Goal: Task Accomplishment & Management: Use online tool/utility

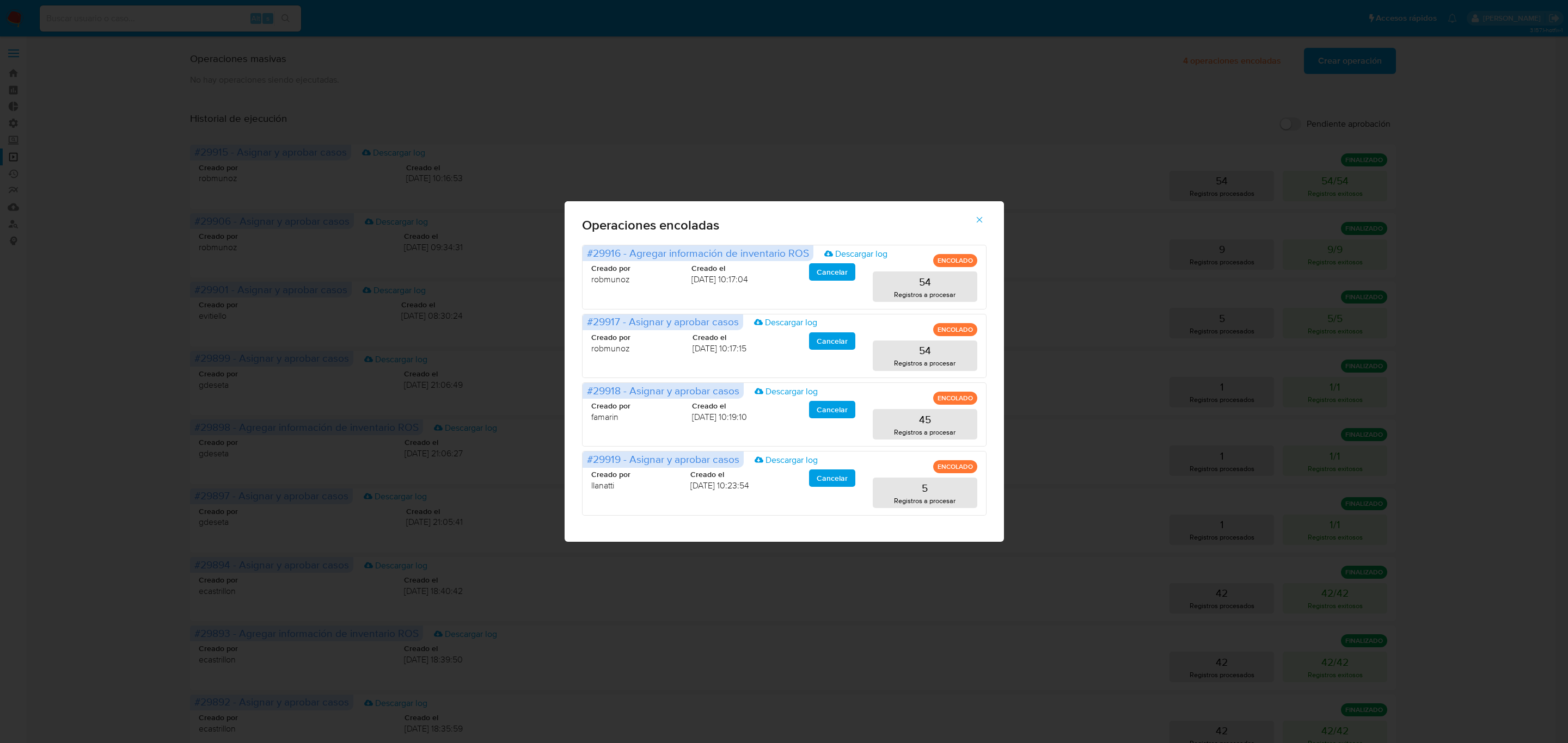
click at [978, 216] on icon "button" at bounding box center [979, 220] width 10 height 10
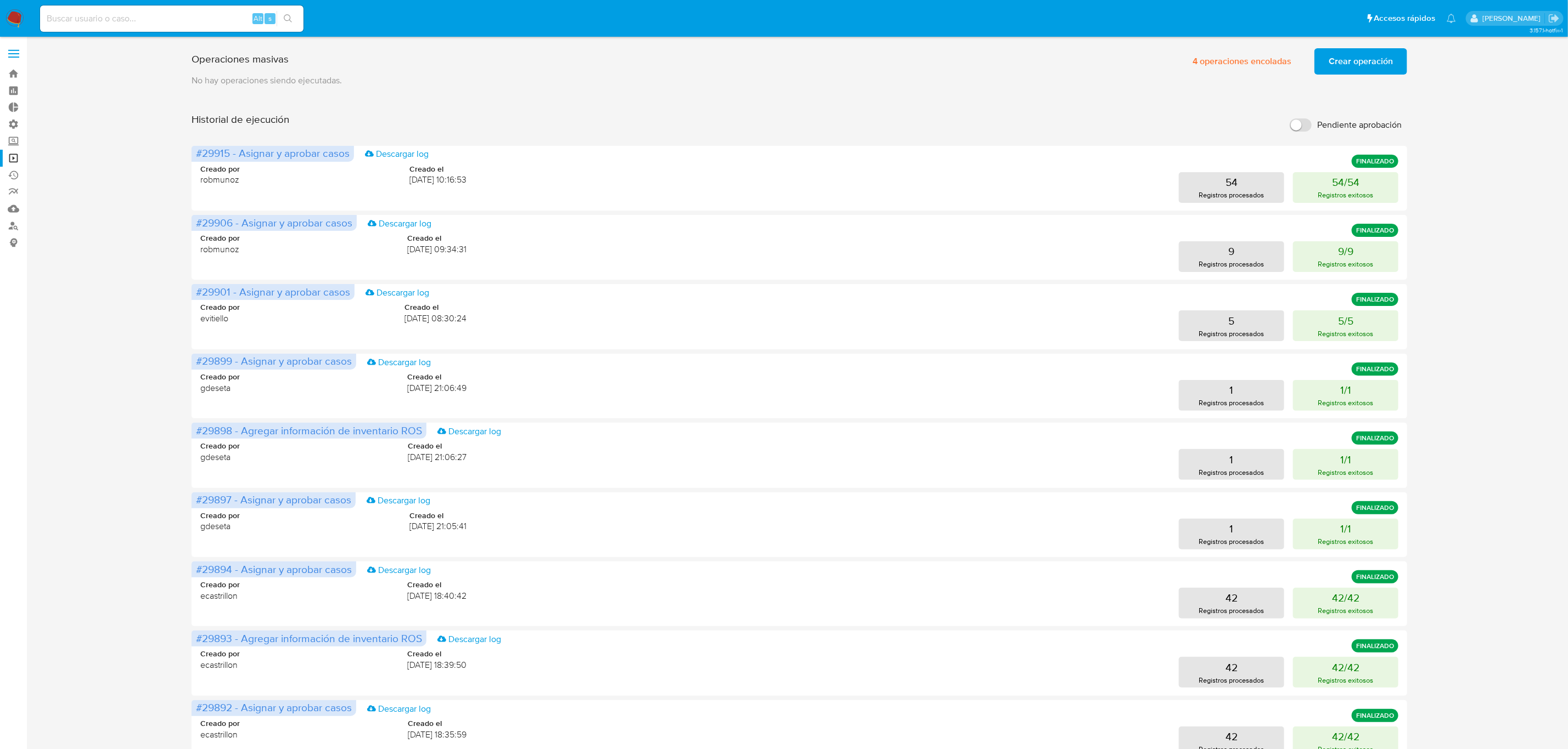
click at [1529, 127] on div "Operaciones masivas 4 operaciones encoladas Crear operación Sólo puede haber ha…" at bounding box center [799, 457] width 1520 height 826
click at [1355, 60] on span "Crear operación" at bounding box center [1360, 61] width 65 height 24
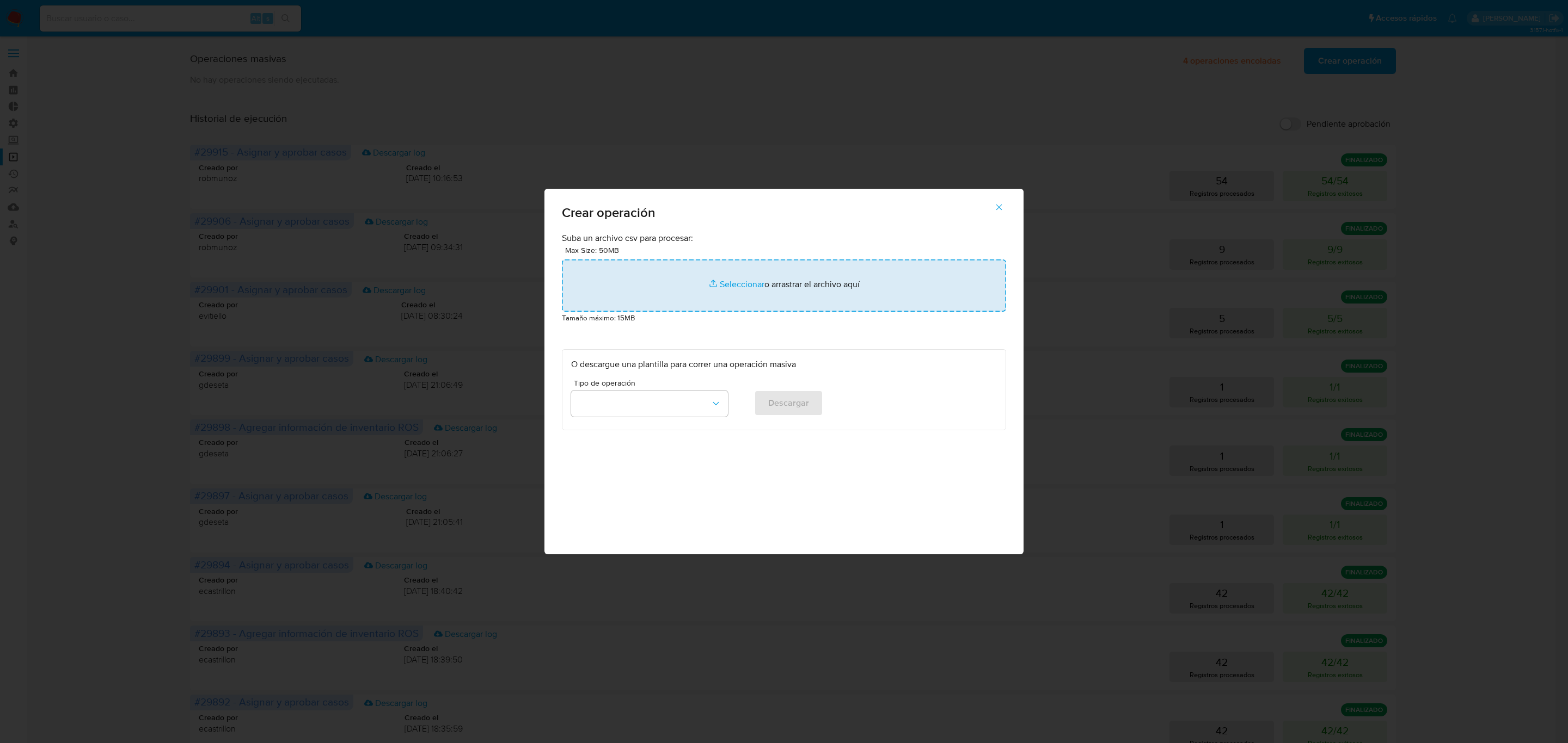
click at [774, 283] on input "file" at bounding box center [784, 286] width 444 height 53
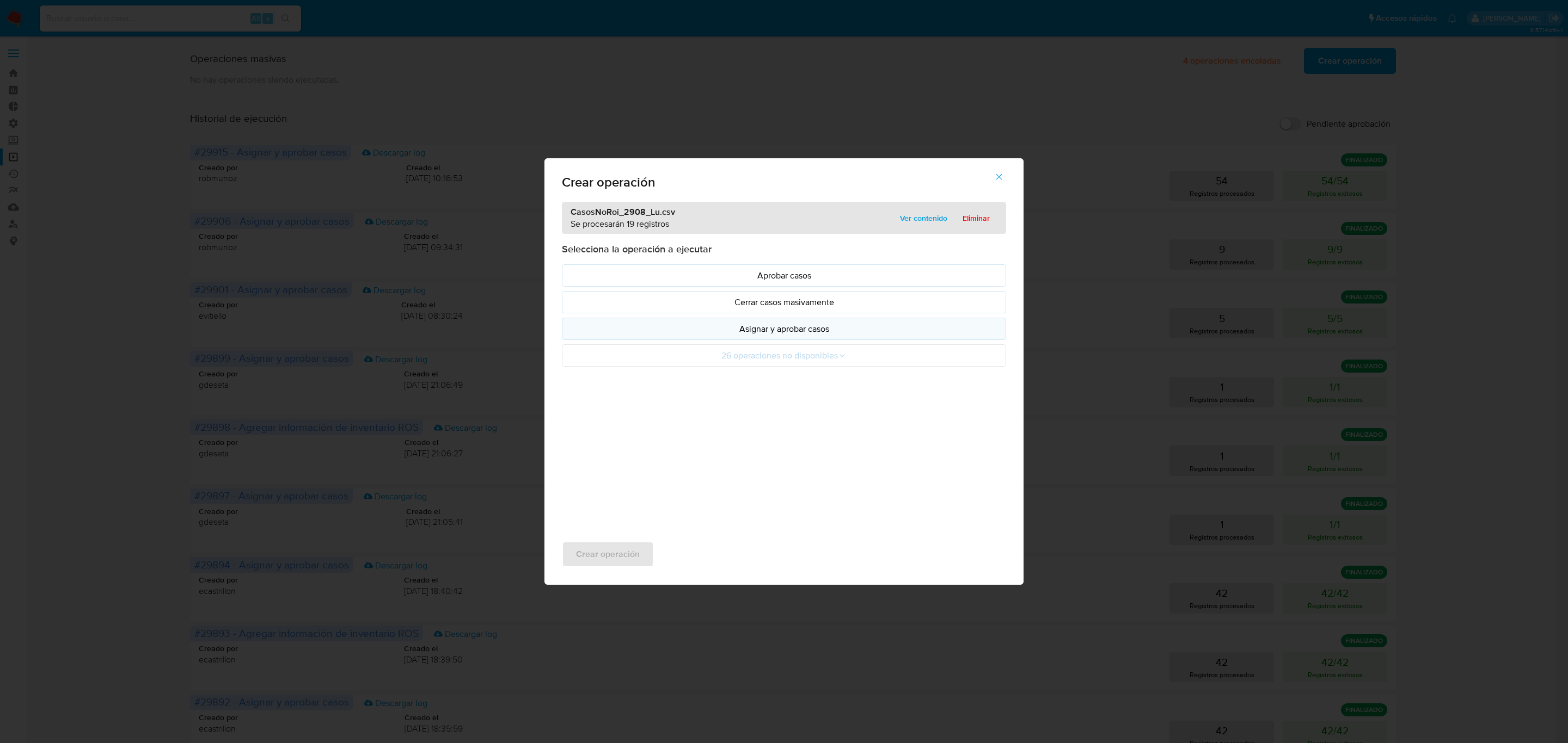
click at [760, 340] on button "Asignar y aprobar casos" at bounding box center [784, 329] width 444 height 22
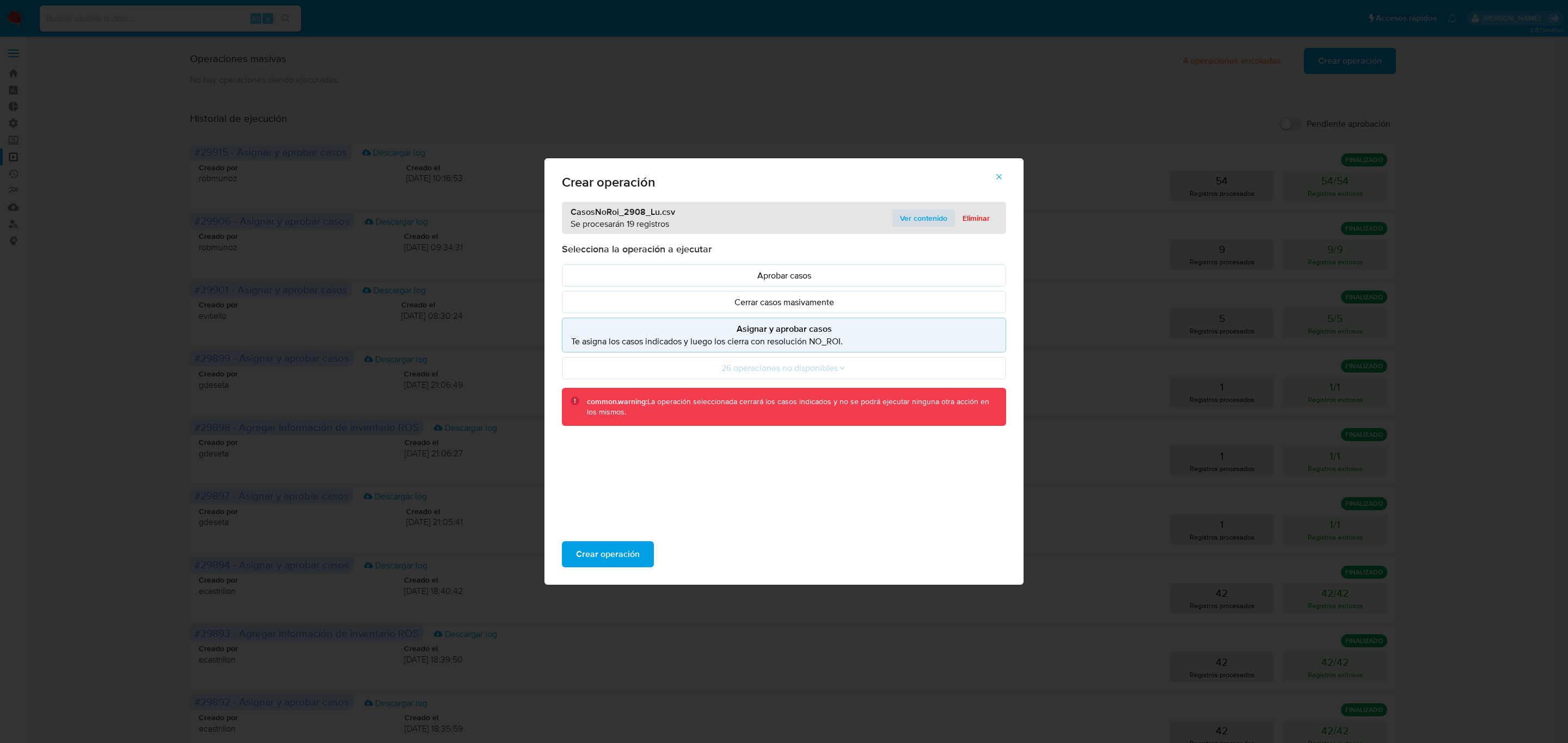
click at [902, 217] on span "Ver contenido" at bounding box center [924, 218] width 48 height 15
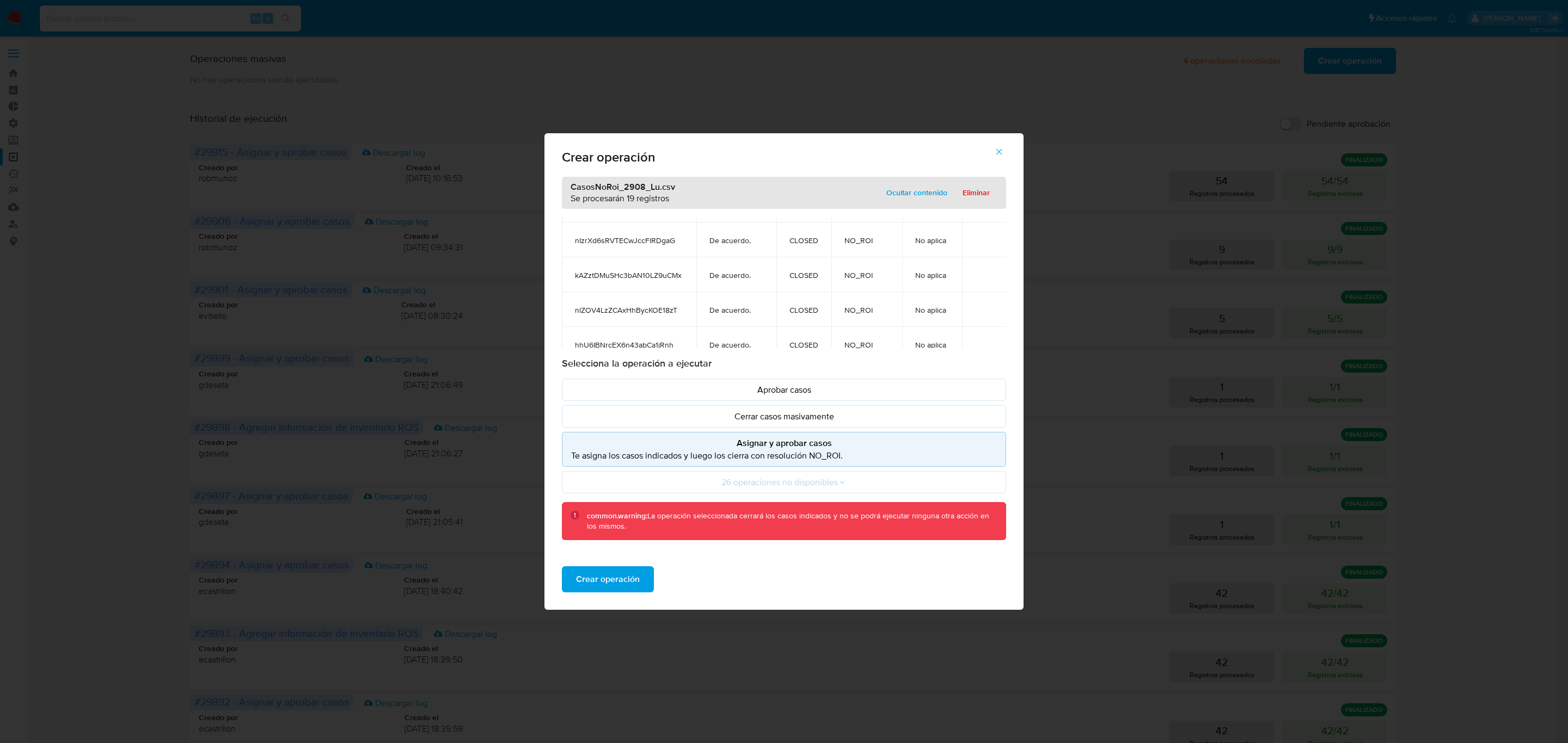
scroll to position [490, 0]
click at [1000, 151] on icon "button" at bounding box center [999, 152] width 6 height 6
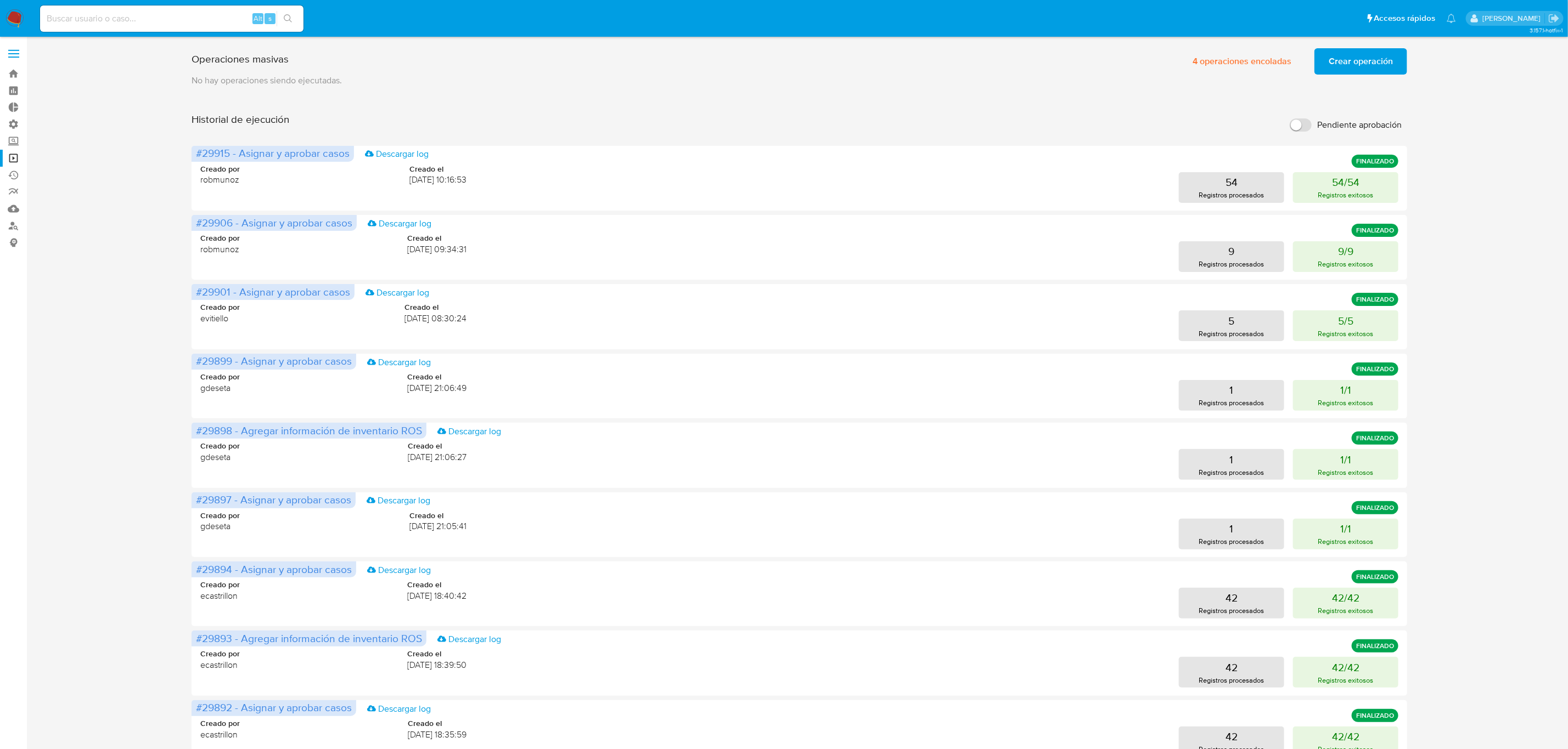
click at [1351, 65] on span "Crear operación" at bounding box center [1360, 61] width 65 height 24
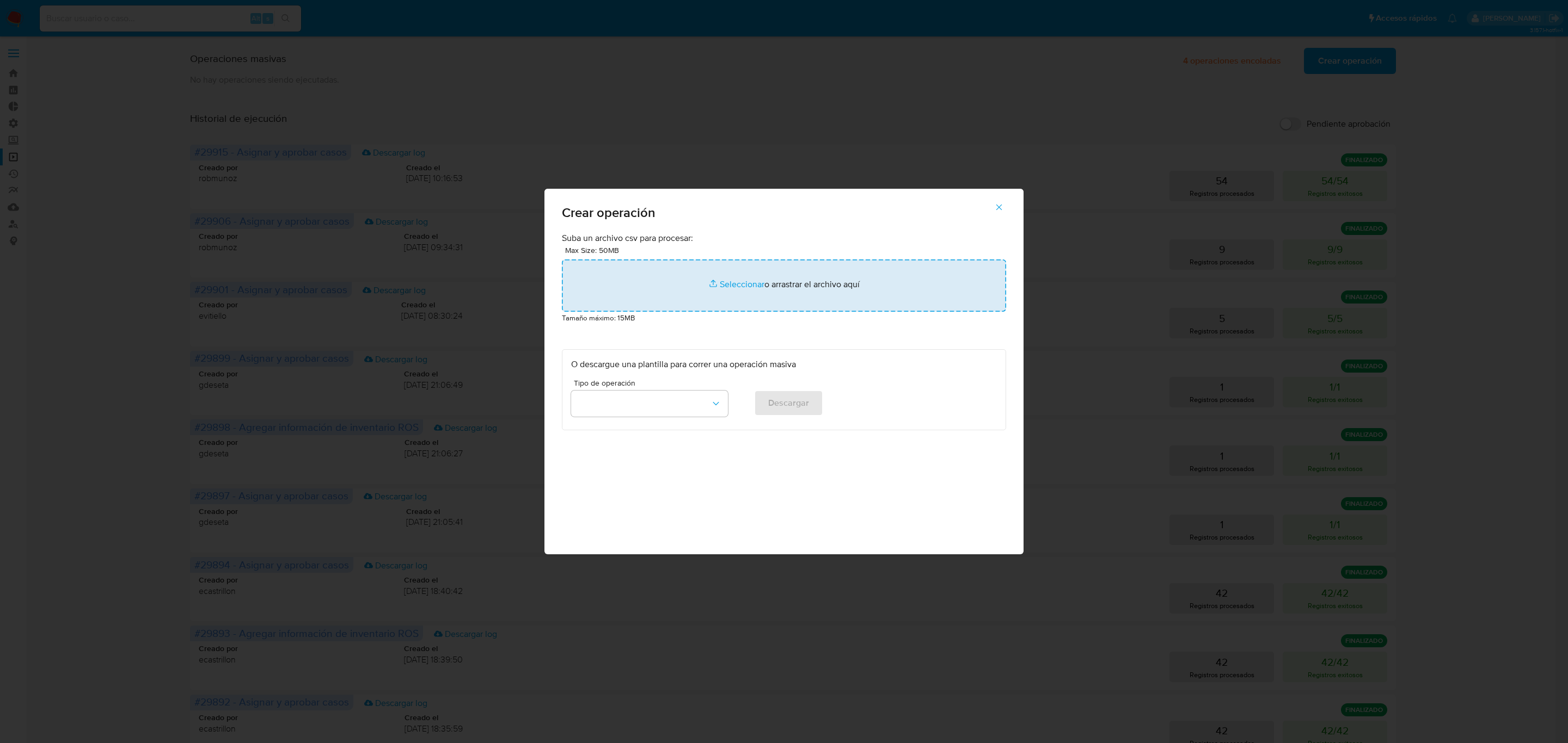
click at [723, 295] on input "file" at bounding box center [784, 286] width 444 height 53
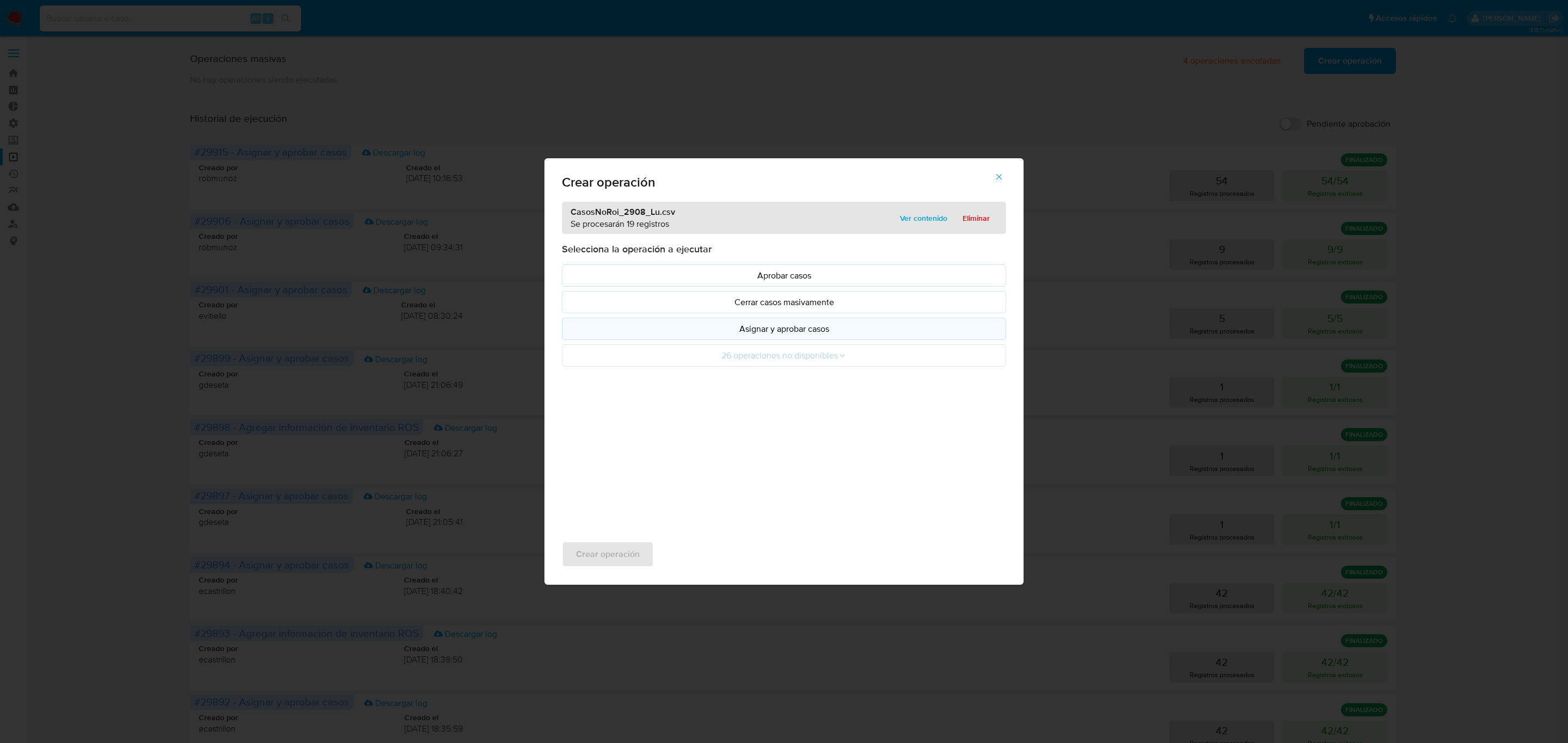
click at [769, 340] on button "Asignar y aprobar casos" at bounding box center [784, 329] width 444 height 22
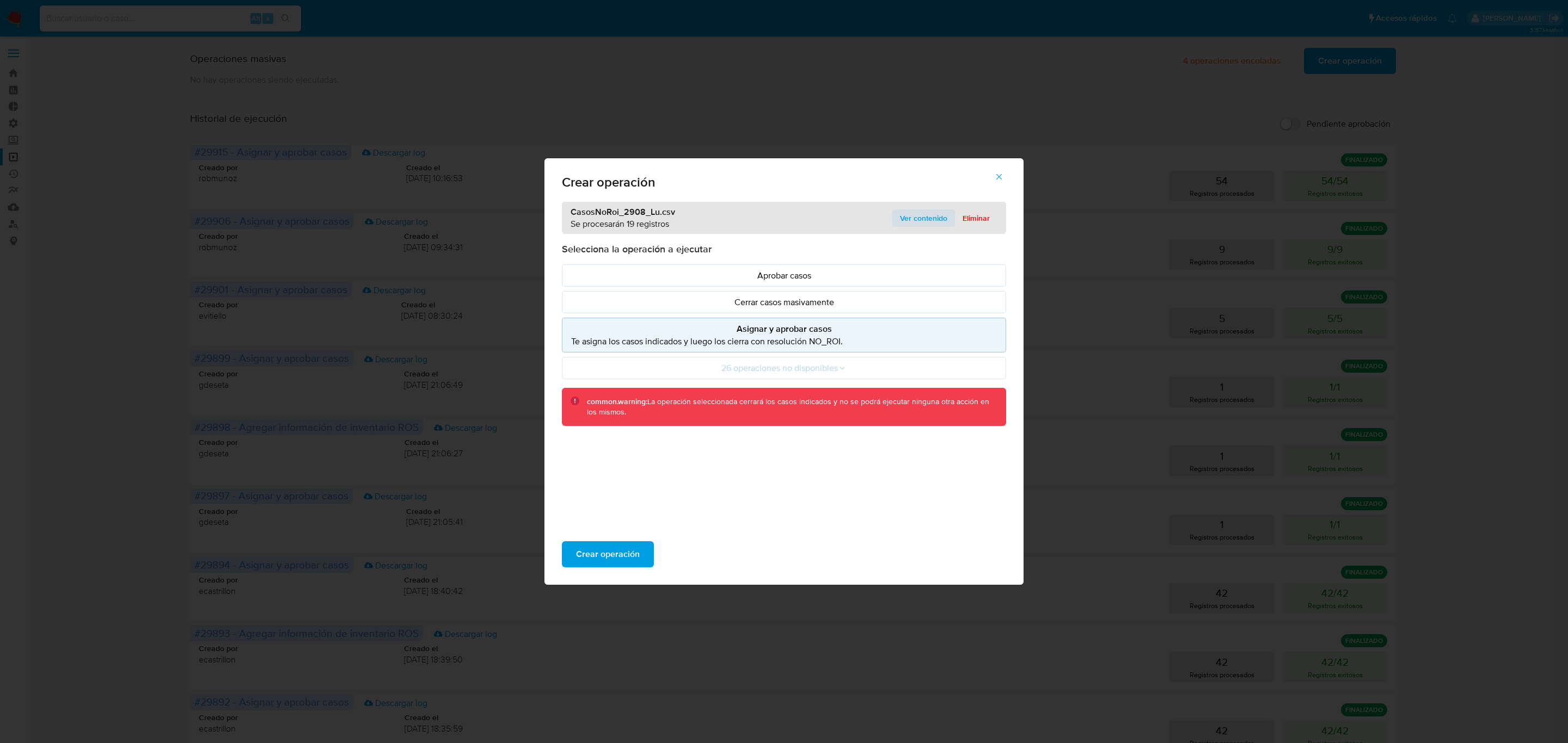
click at [911, 221] on span "Ver contenido" at bounding box center [924, 218] width 48 height 15
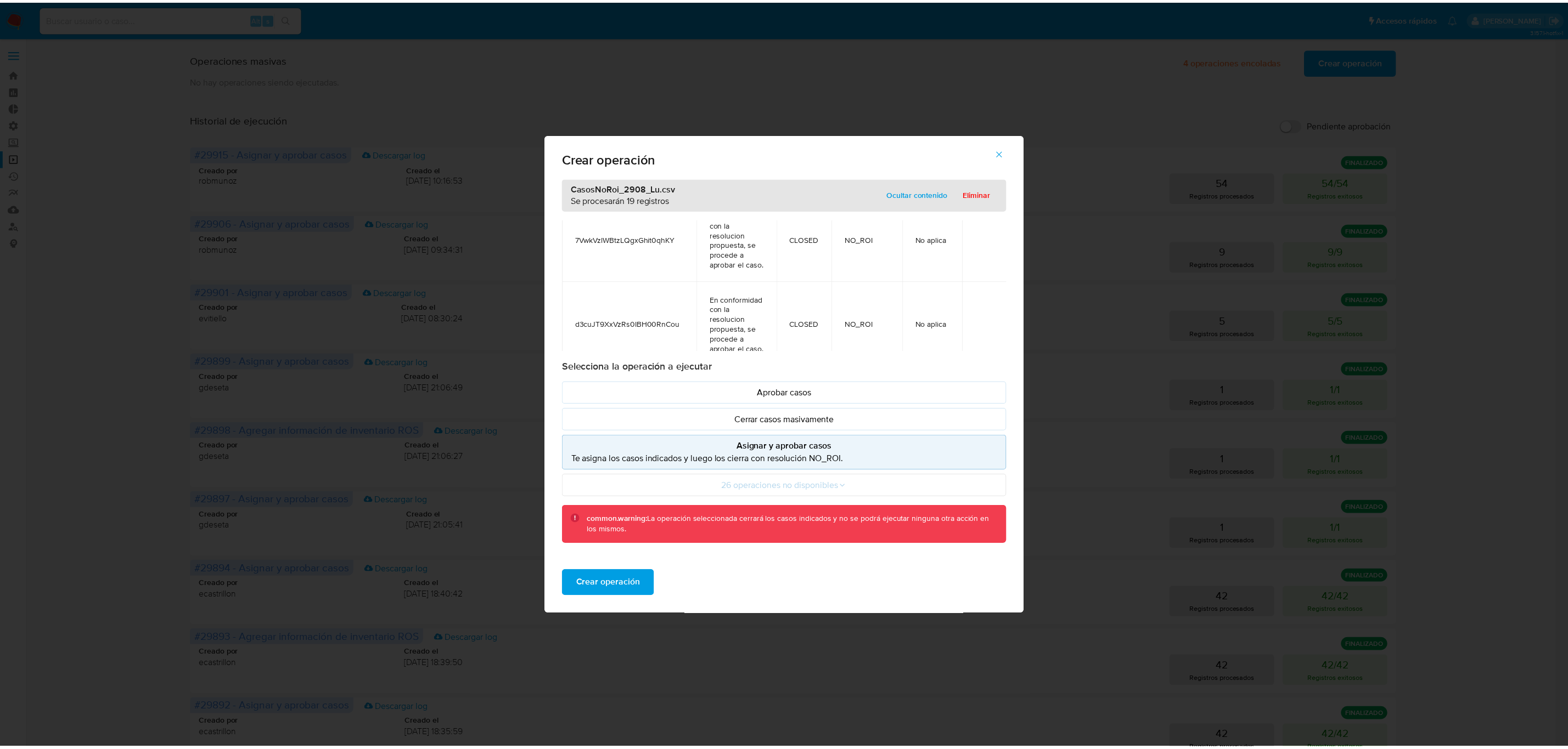
scroll to position [165, 0]
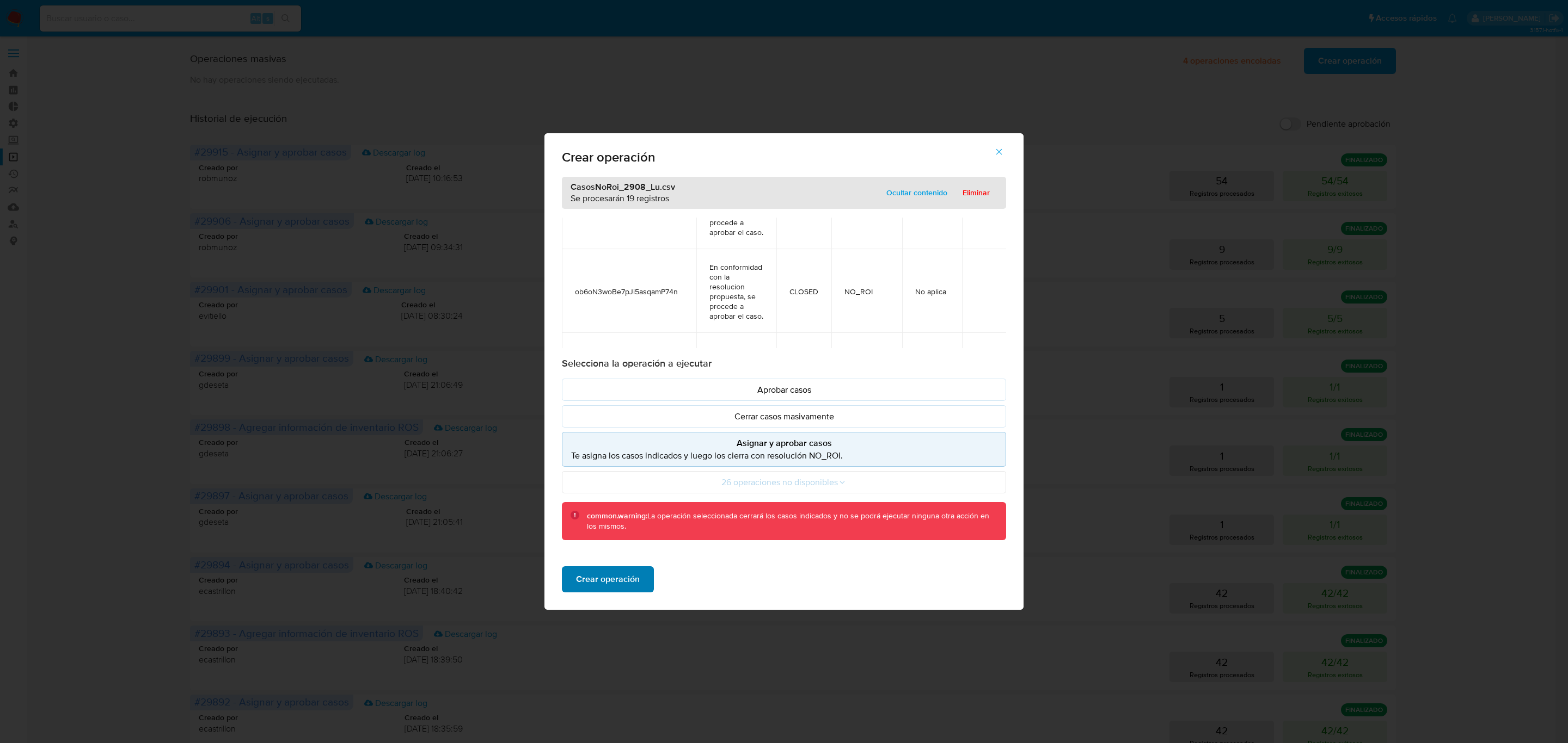
click at [607, 572] on span "Crear operación" at bounding box center [608, 579] width 64 height 24
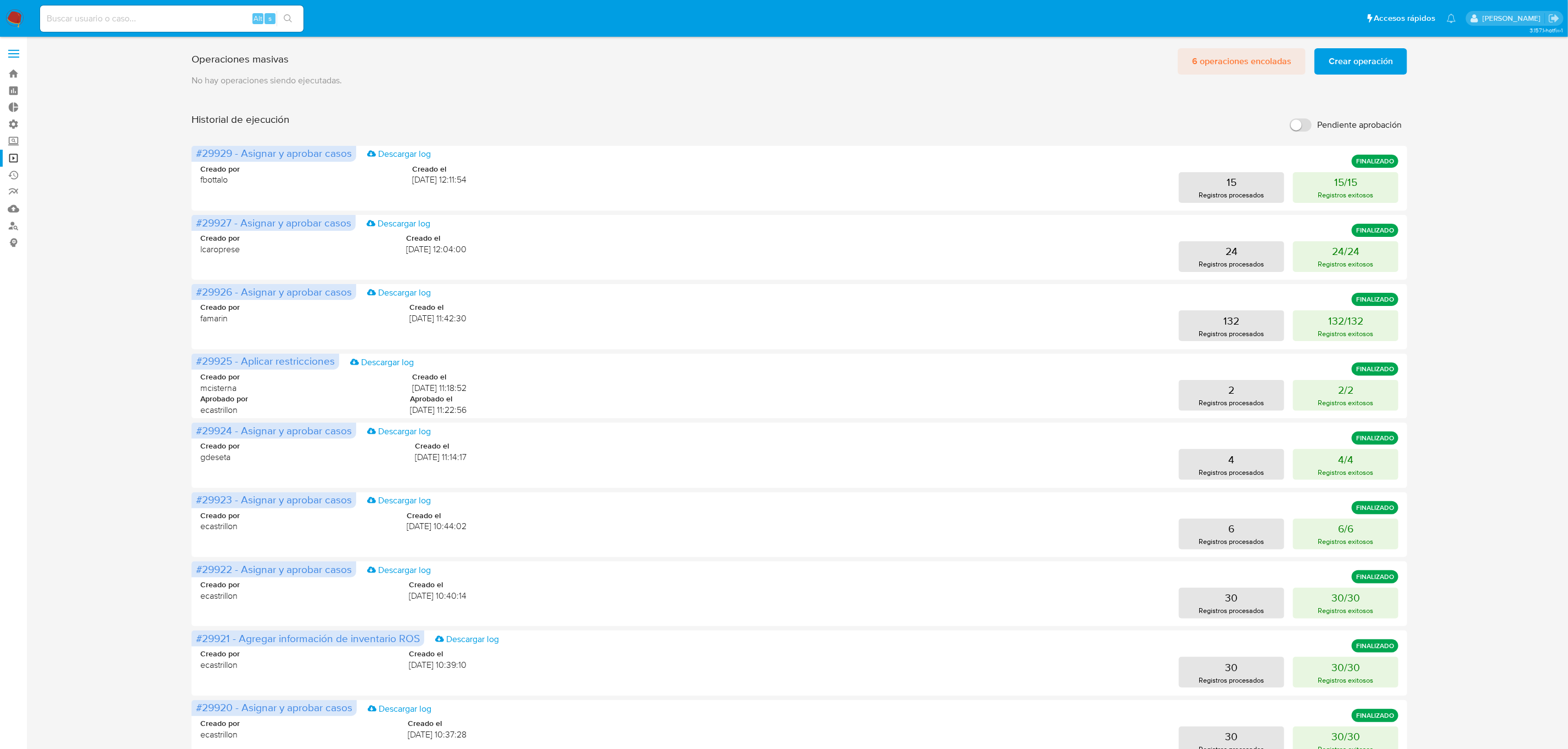
click at [1265, 56] on span "6 operaciones encoladas" at bounding box center [1241, 61] width 99 height 24
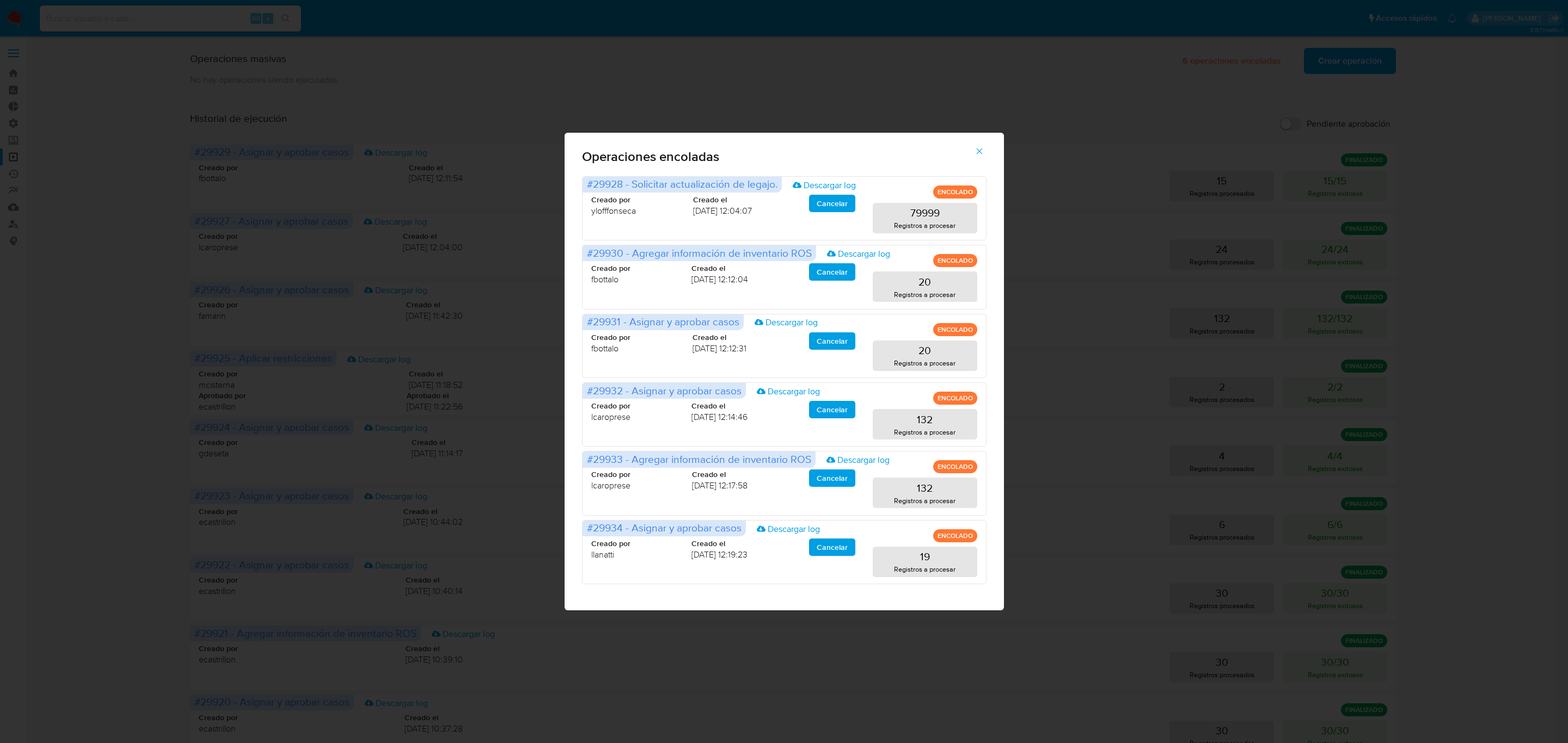
click at [1085, 127] on div "Operaciones encoladas #29928 - Solicitar actualización de legajo. Descargar log…" at bounding box center [784, 372] width 1568 height 743
click at [976, 153] on icon "button" at bounding box center [979, 151] width 10 height 10
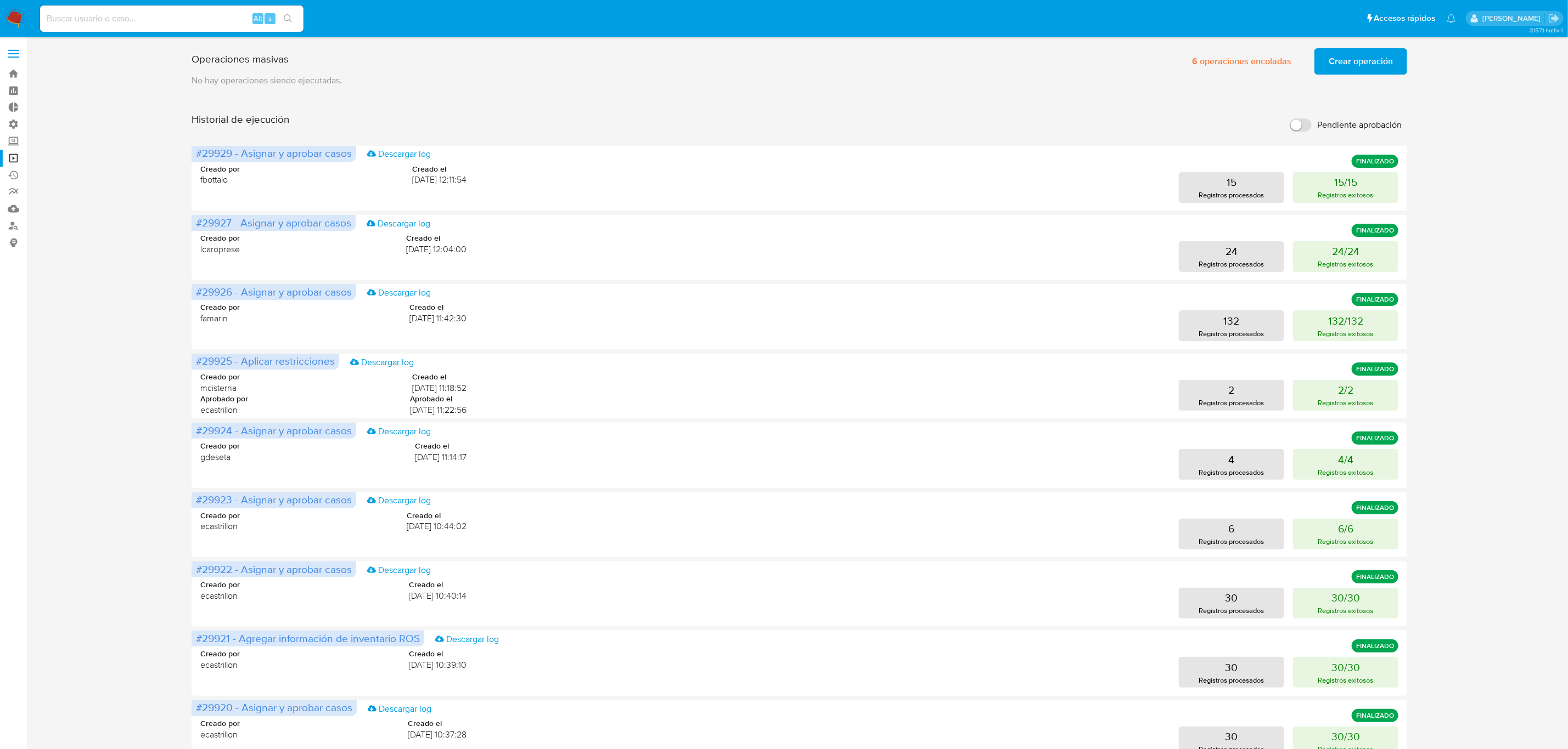
click at [1350, 55] on span "Crear operación" at bounding box center [1360, 61] width 65 height 24
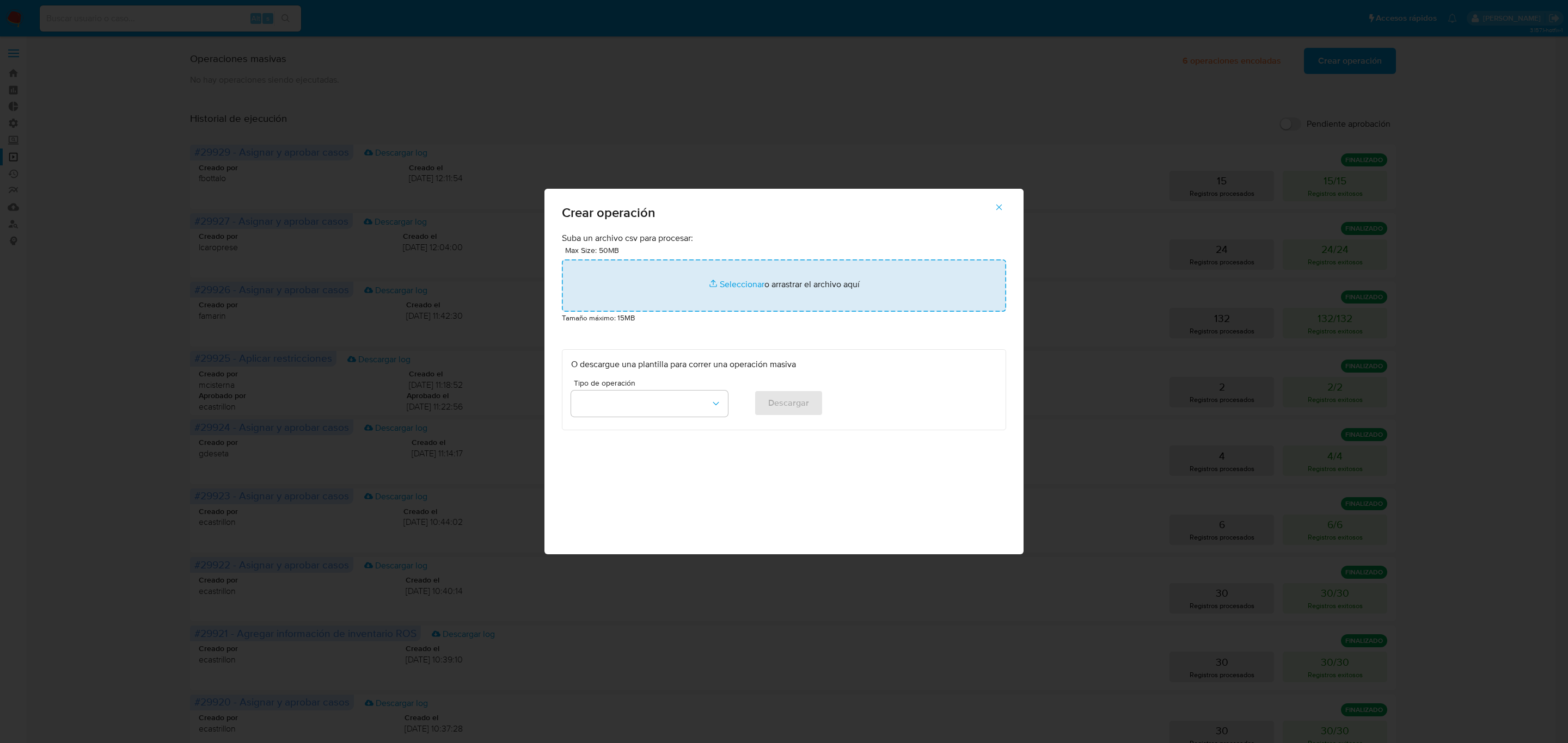
click at [732, 279] on input "file" at bounding box center [784, 286] width 444 height 53
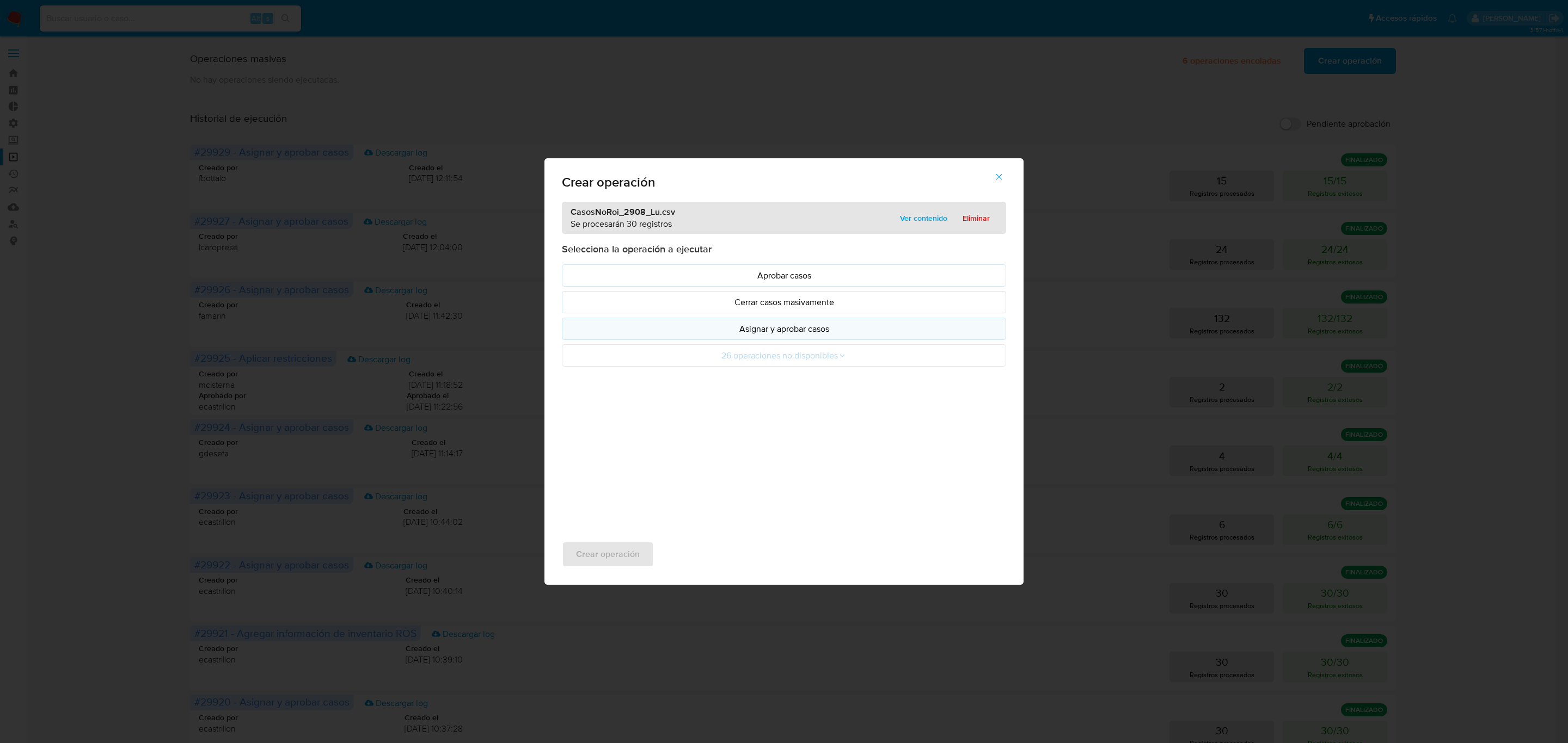
click at [735, 325] on p "Asignar y aprobar casos" at bounding box center [784, 329] width 426 height 12
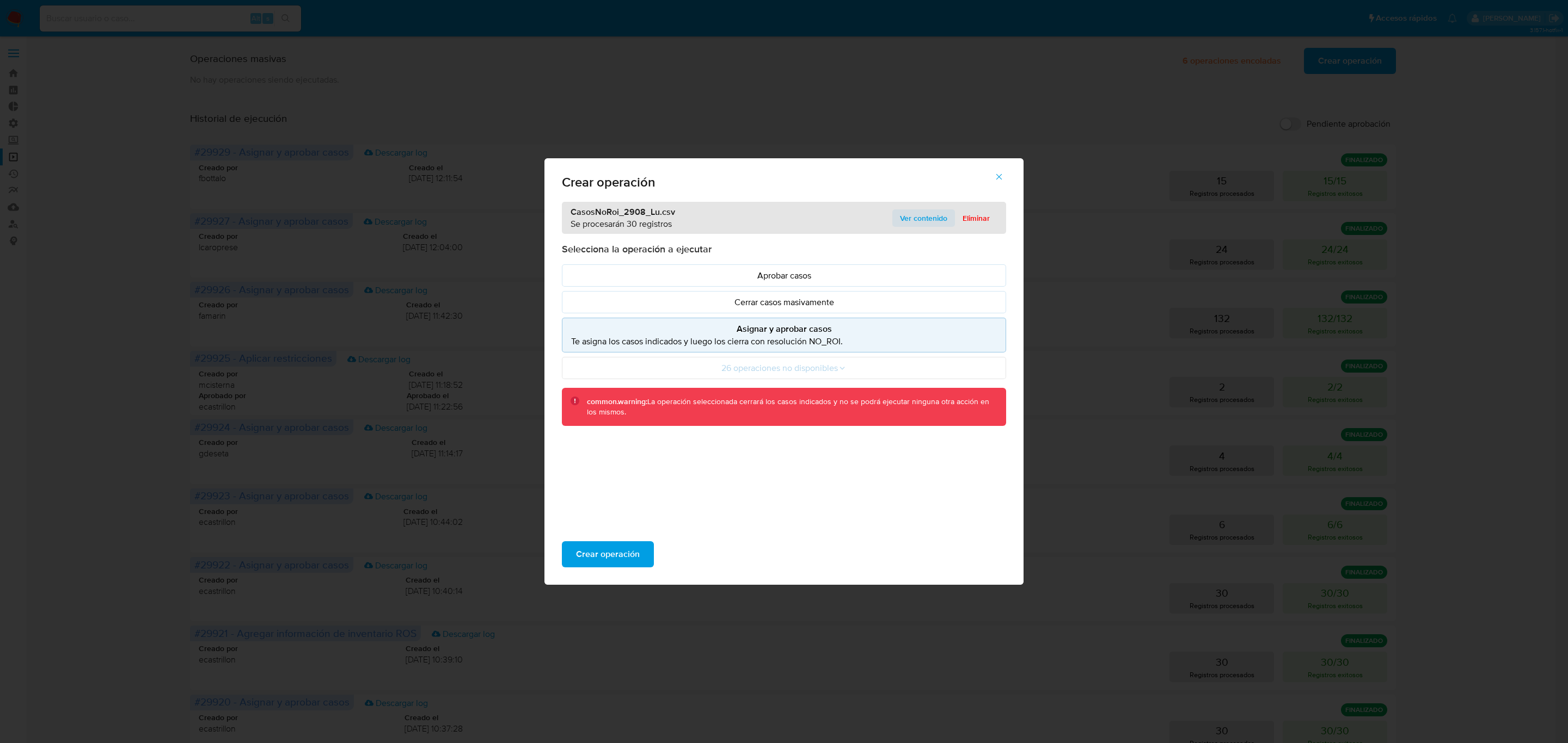
click at [923, 225] on span "Ver contenido" at bounding box center [924, 218] width 48 height 15
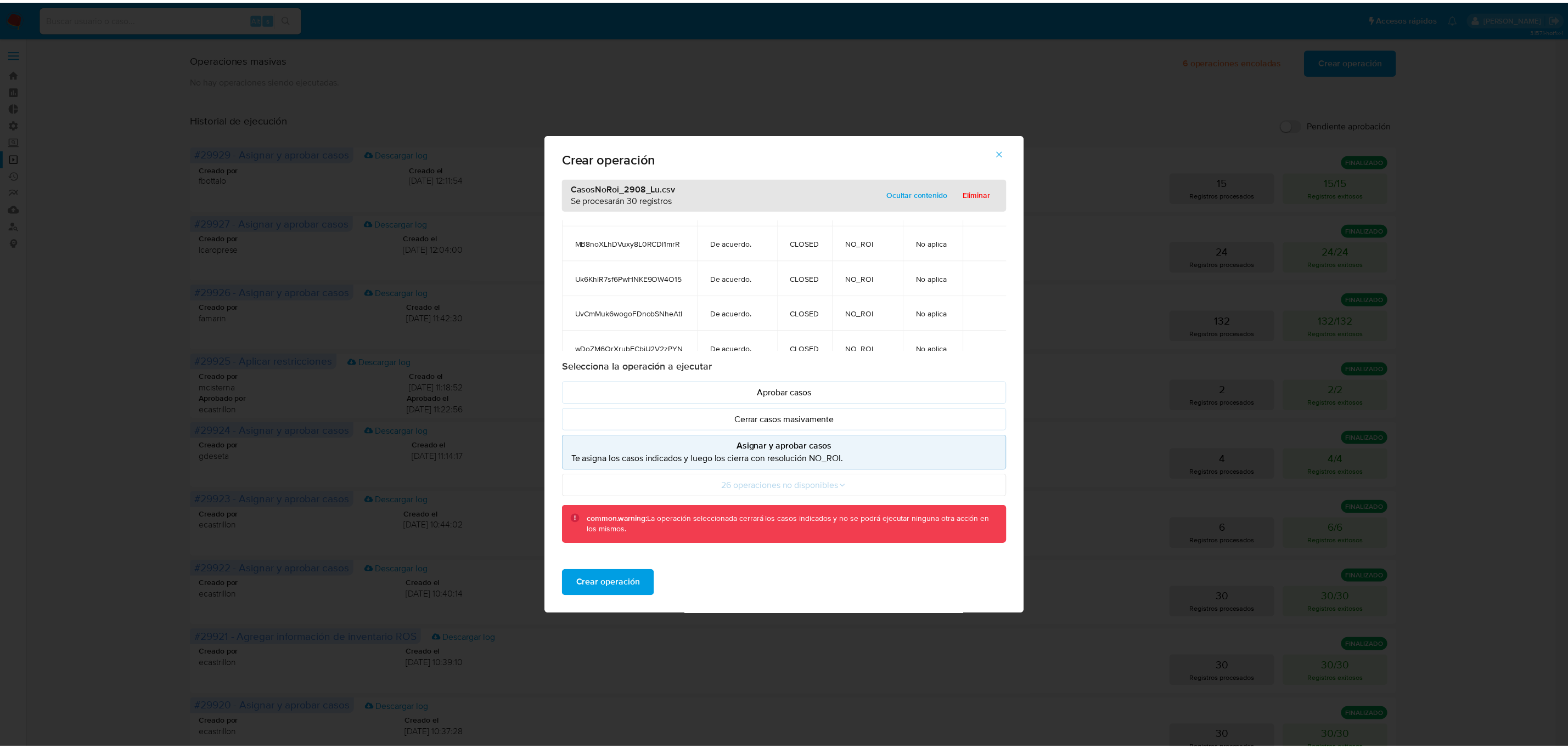
scroll to position [961, 0]
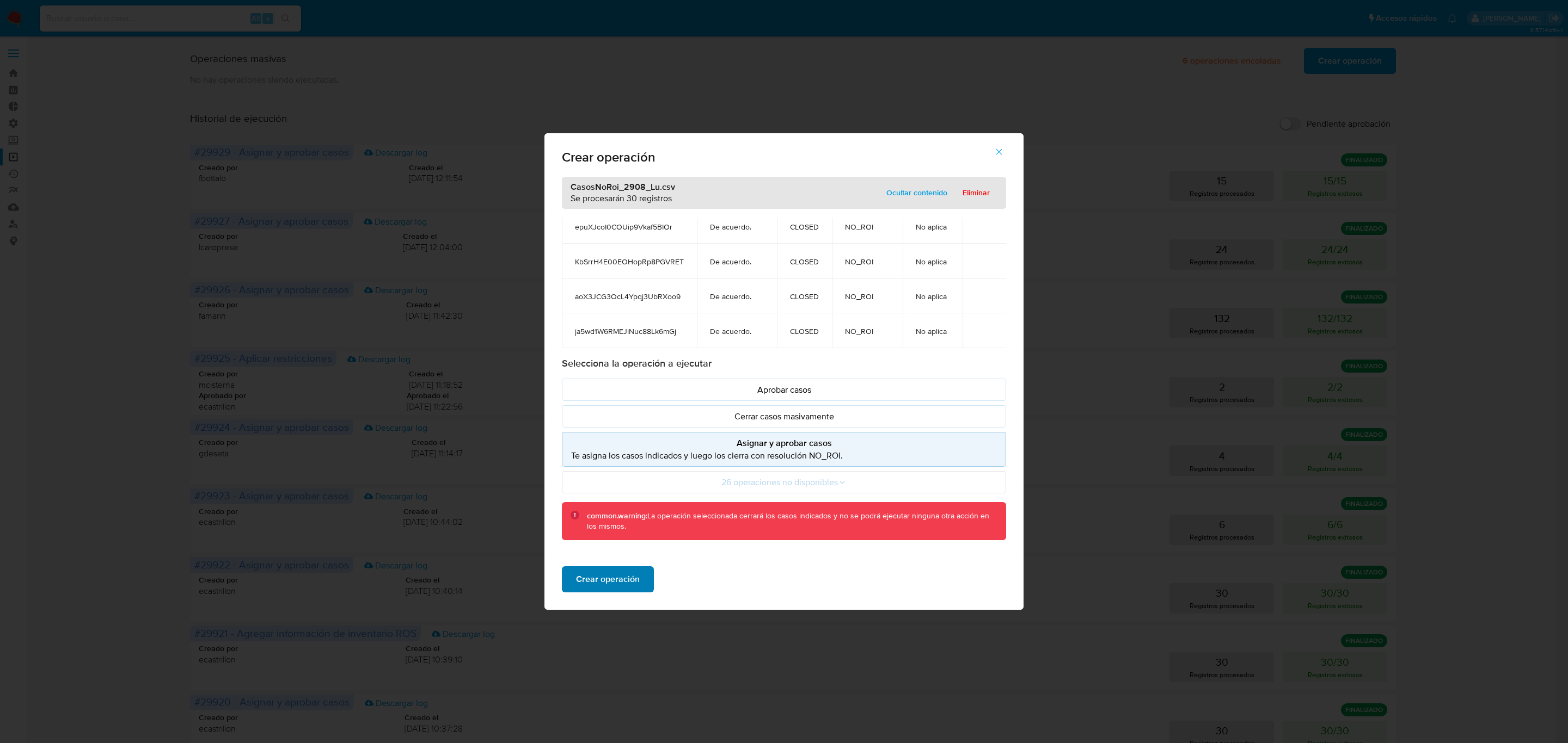
click at [624, 580] on span "Crear operación" at bounding box center [608, 579] width 64 height 24
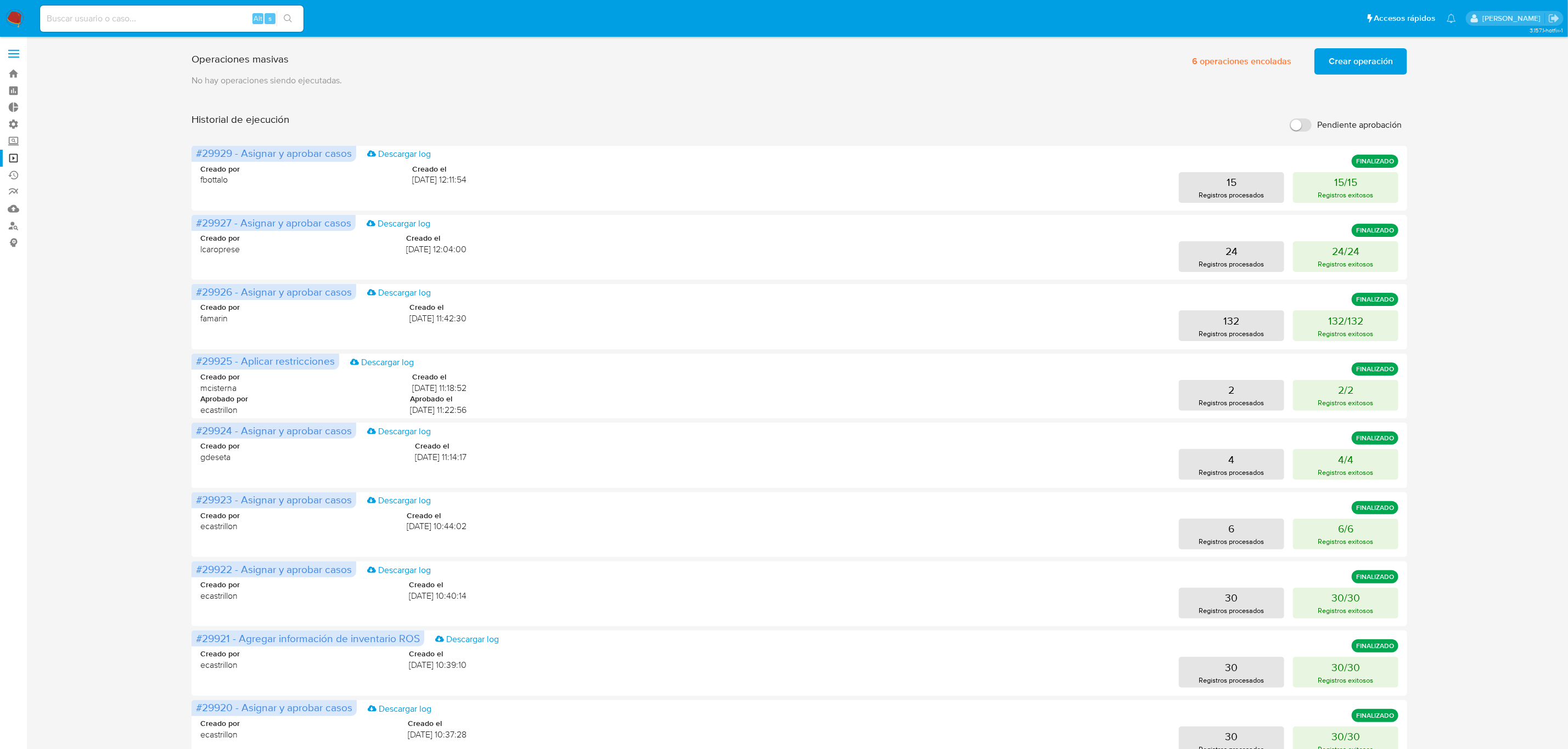
click at [1252, 74] on div "Operaciones masivas 6 operaciones encoladas Crear operación Sólo puede haber ha…" at bounding box center [799, 457] width 1215 height 826
click at [1248, 65] on span "6 operaciones encoladas" at bounding box center [1241, 61] width 99 height 24
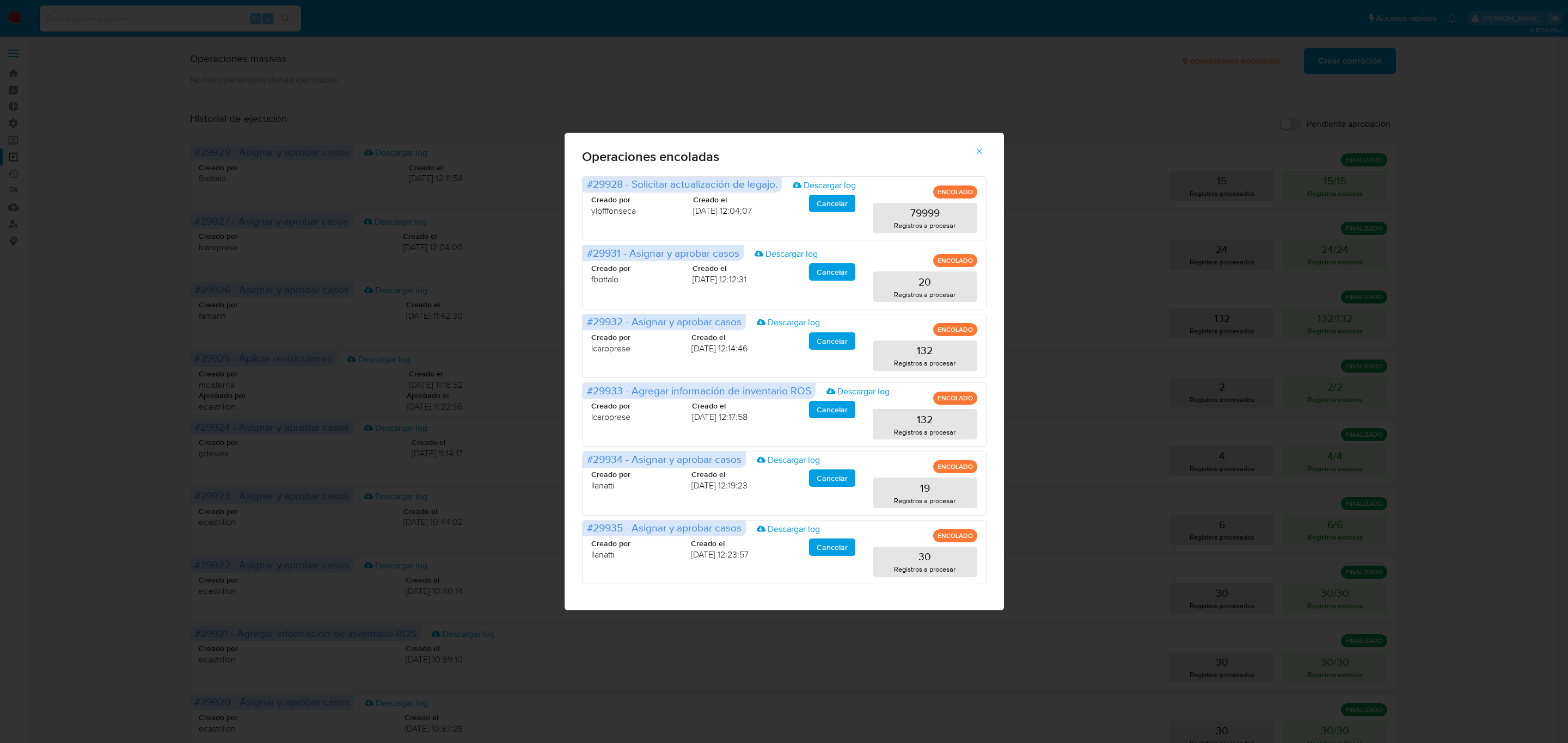
click at [980, 155] on icon "button" at bounding box center [979, 151] width 10 height 10
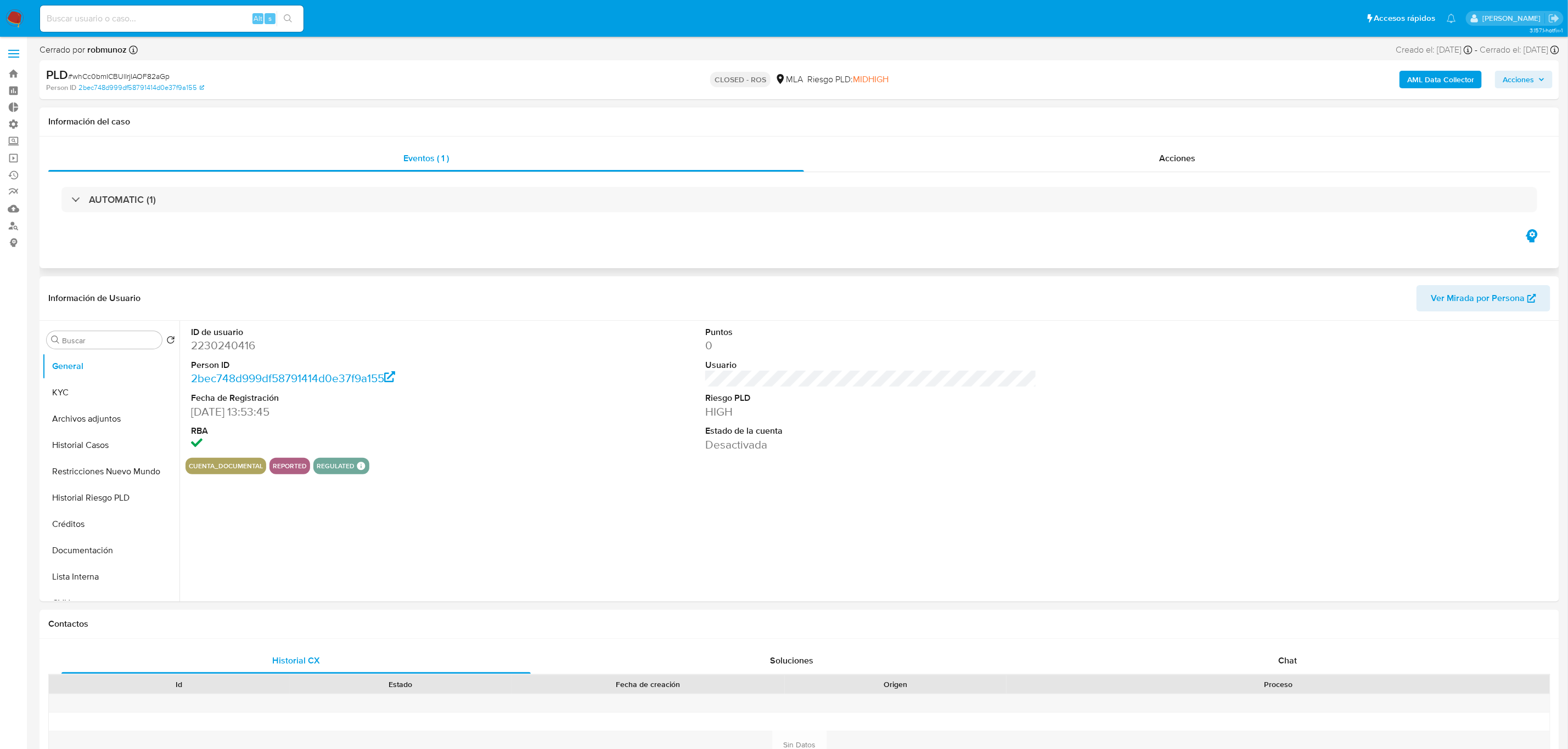
select select "10"
click at [1181, 159] on span "Acciones" at bounding box center [1177, 158] width 37 height 13
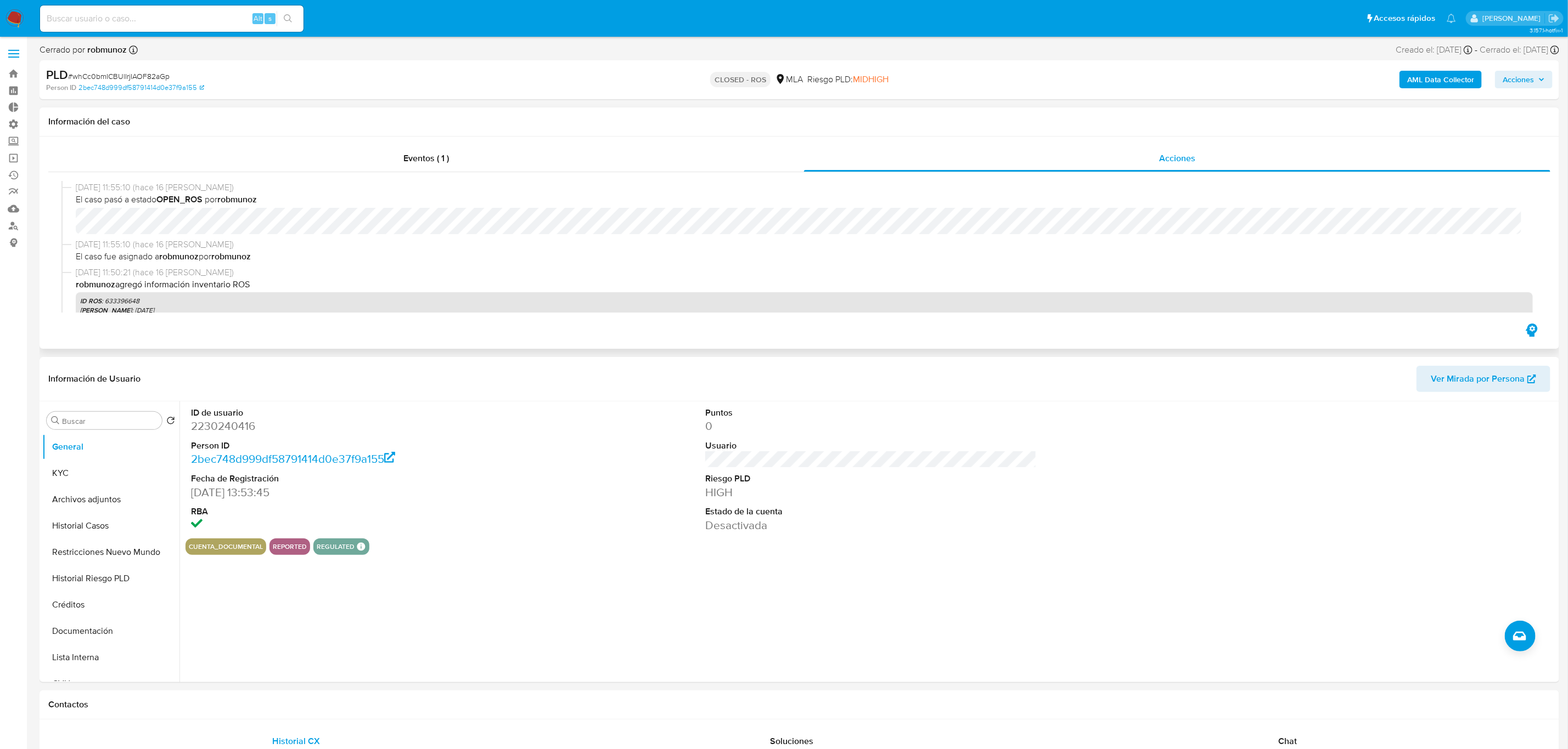
scroll to position [165, 0]
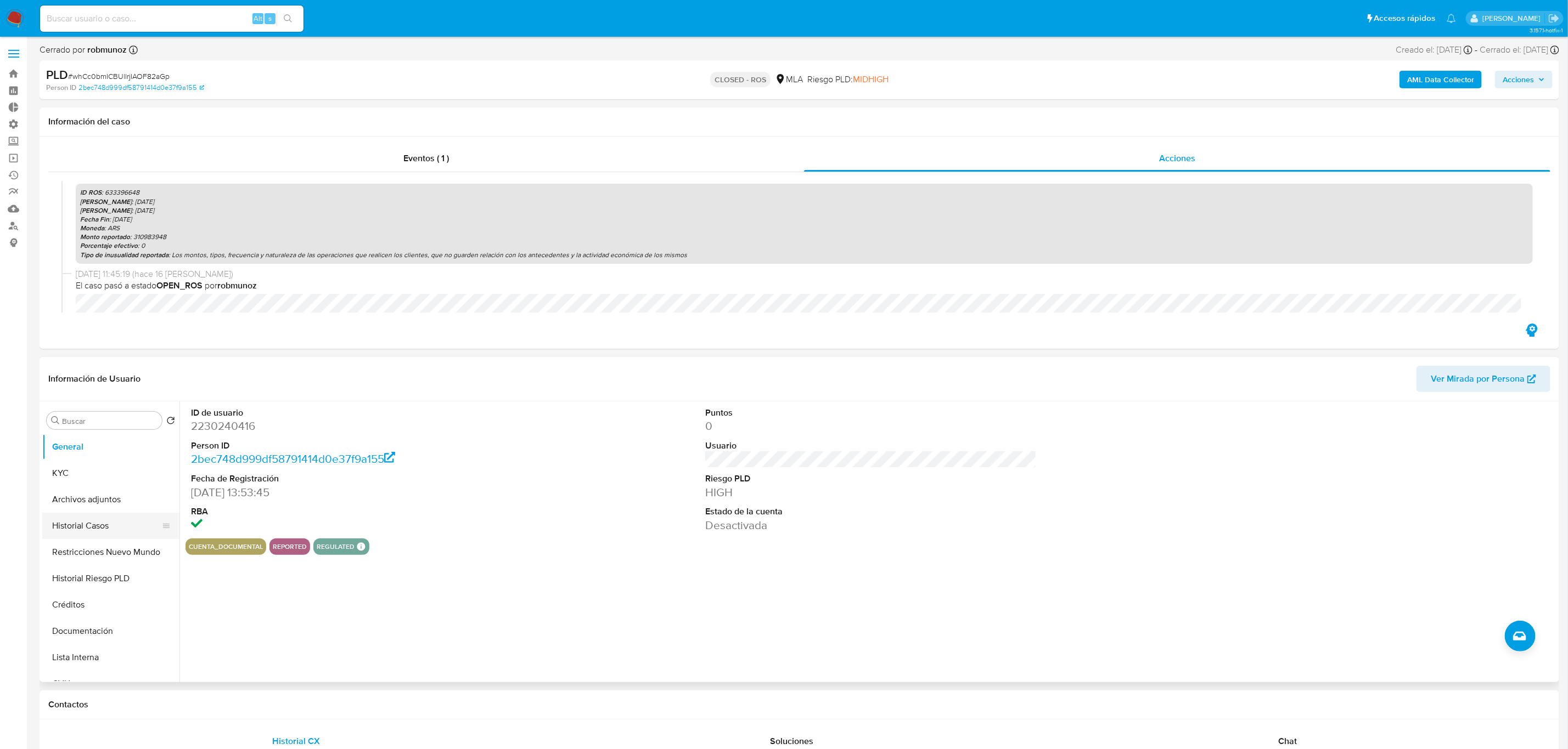
click at [91, 531] on button "Historial Casos" at bounding box center [106, 526] width 128 height 26
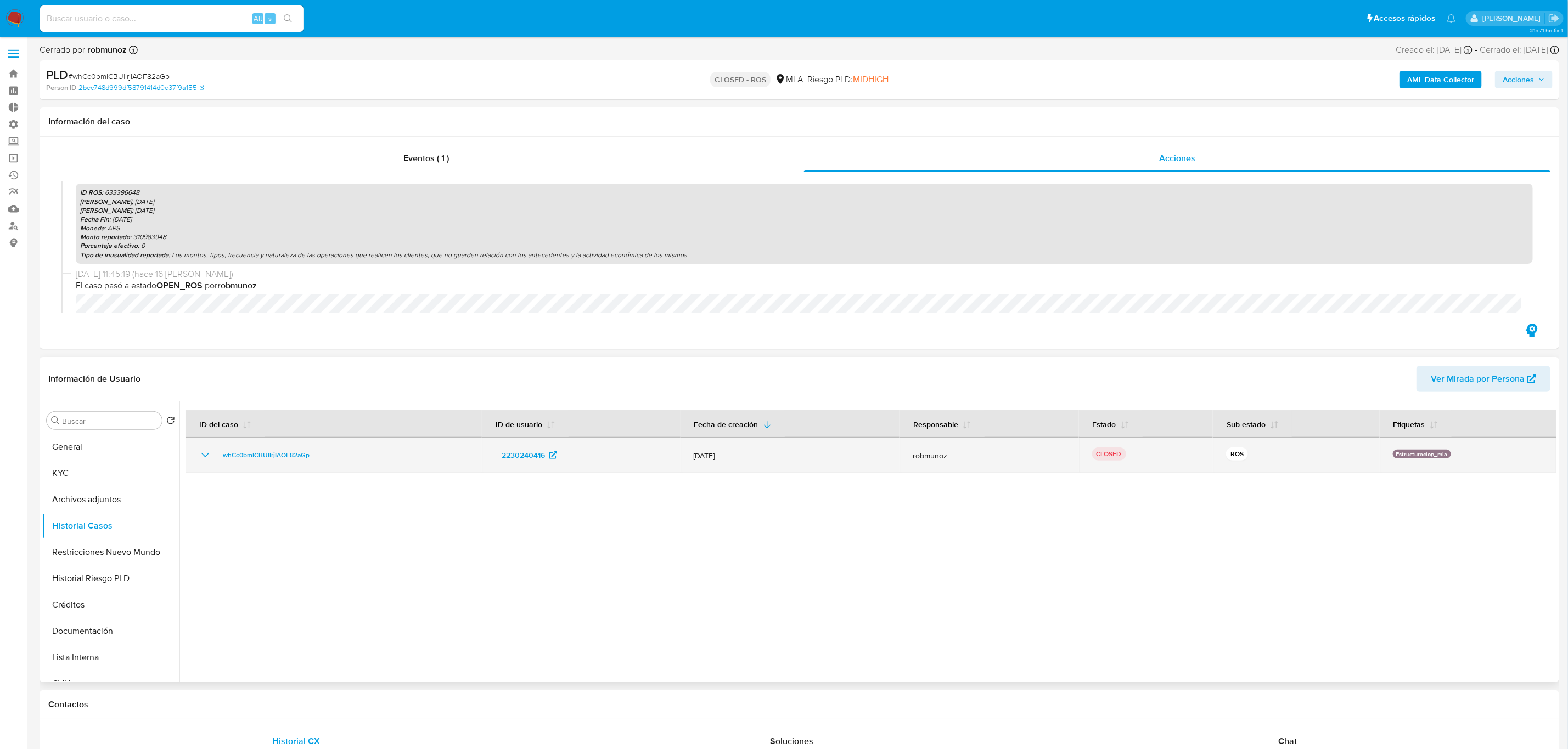
click at [206, 457] on icon "Mostrar/Ocultar" at bounding box center [205, 455] width 13 height 13
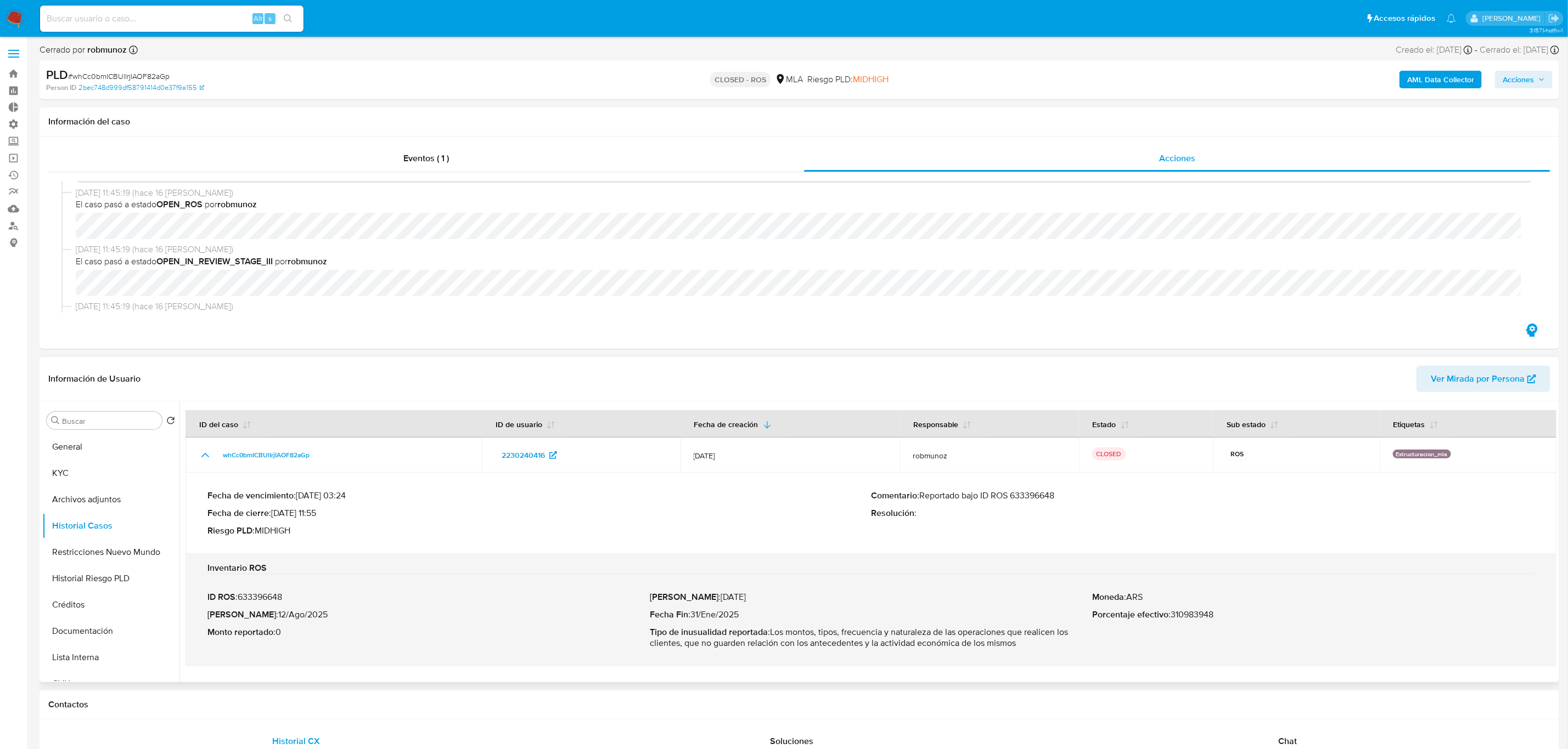
scroll to position [246, 0]
drag, startPoint x: 111, startPoint y: 619, endPoint x: 125, endPoint y: 619, distance: 14.0
click at [111, 619] on button "Documentación" at bounding box center [106, 631] width 128 height 26
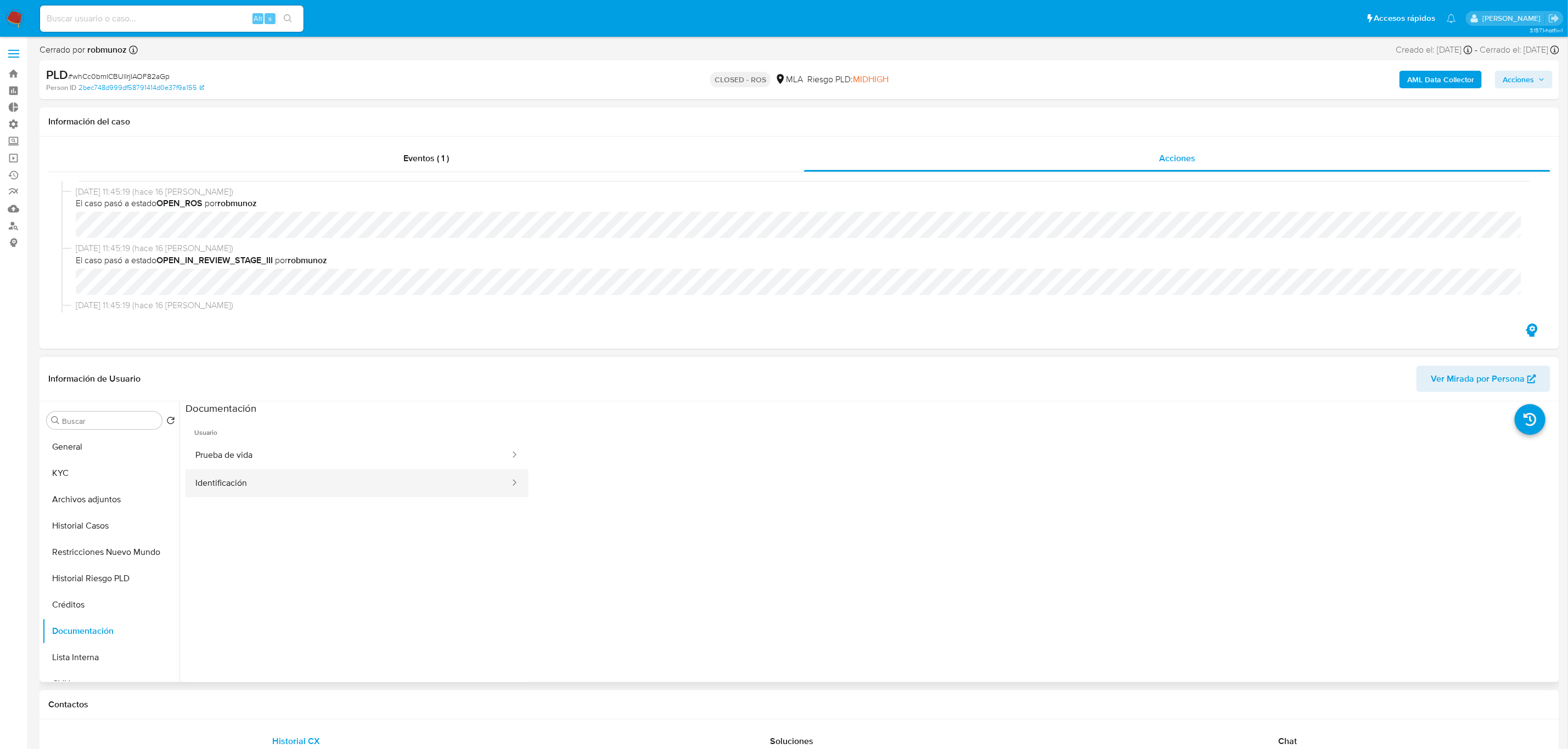
click at [416, 488] on button "Identificación" at bounding box center [349, 483] width 326 height 28
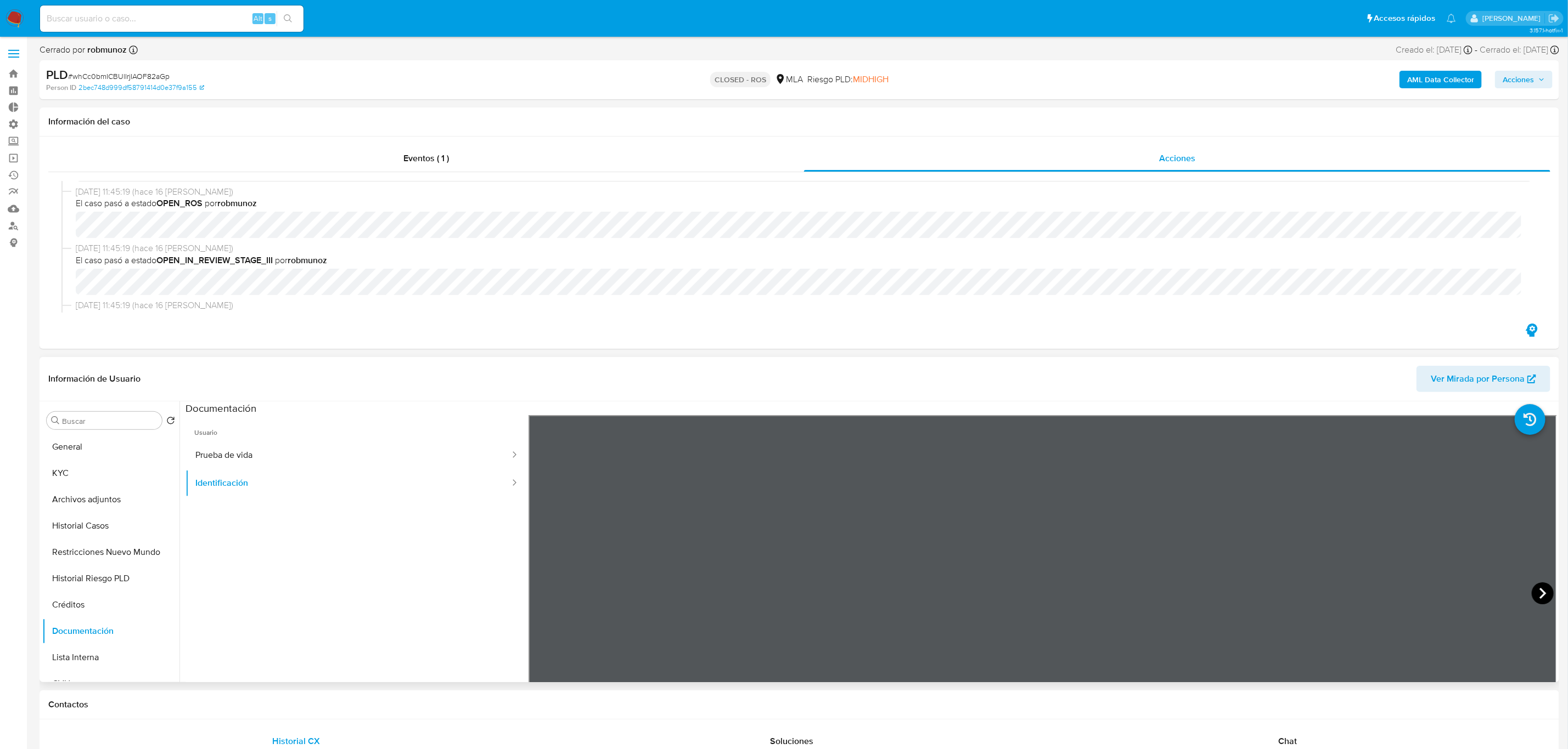
click at [1540, 594] on icon at bounding box center [1542, 593] width 7 height 11
click at [336, 451] on button "Prueba de vida" at bounding box center [349, 455] width 326 height 28
click at [86, 529] on button "Historial Casos" at bounding box center [106, 526] width 128 height 26
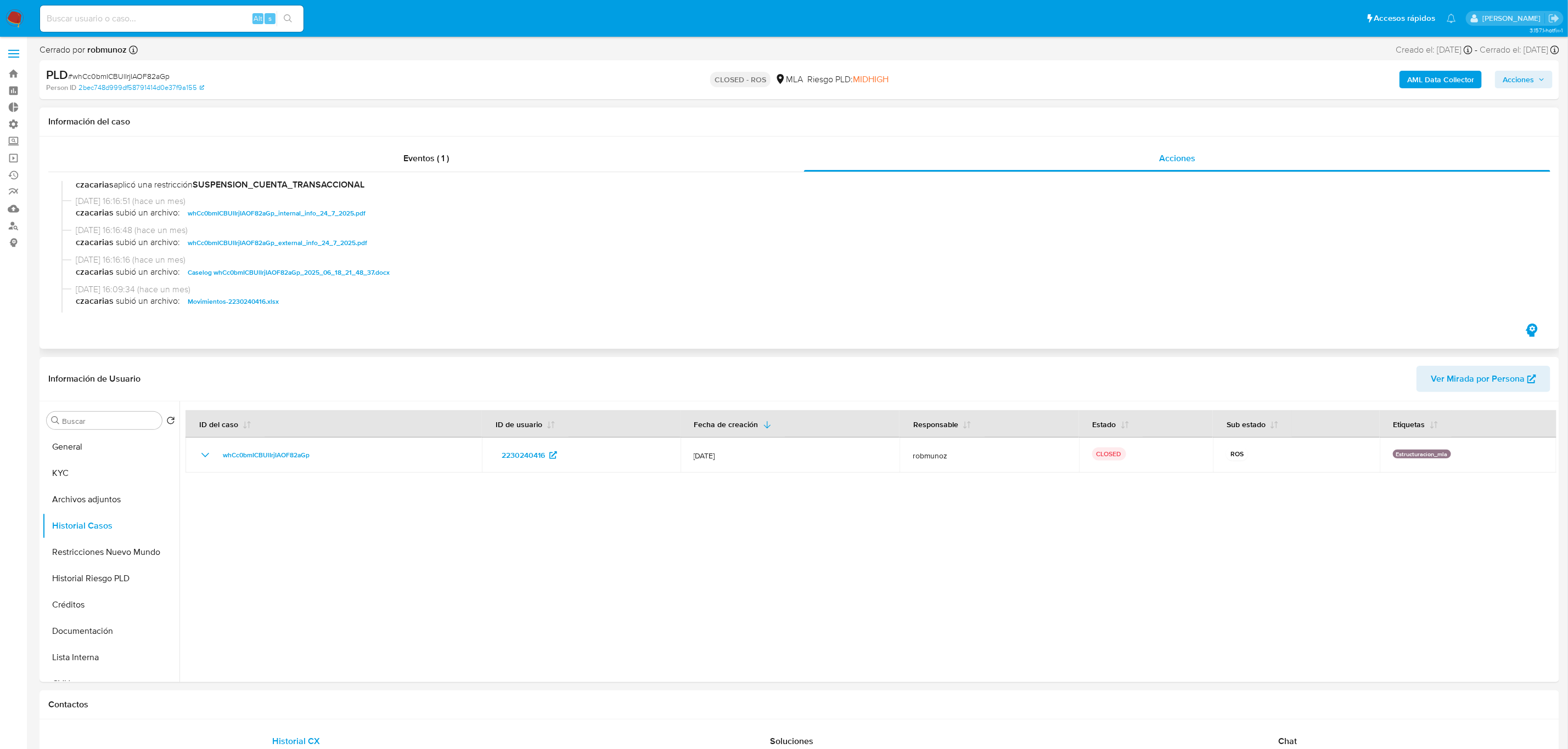
scroll to position [494, 0]
click at [334, 241] on span "Caselog whCc0bmICBUlIrjIAOF82aGp_2025_06_18_21_48_37.docx" at bounding box center [289, 244] width 202 height 13
click at [224, 273] on span "Movimientos-2230240416.xlsx" at bounding box center [233, 272] width 91 height 13
